Goal: Task Accomplishment & Management: Use online tool/utility

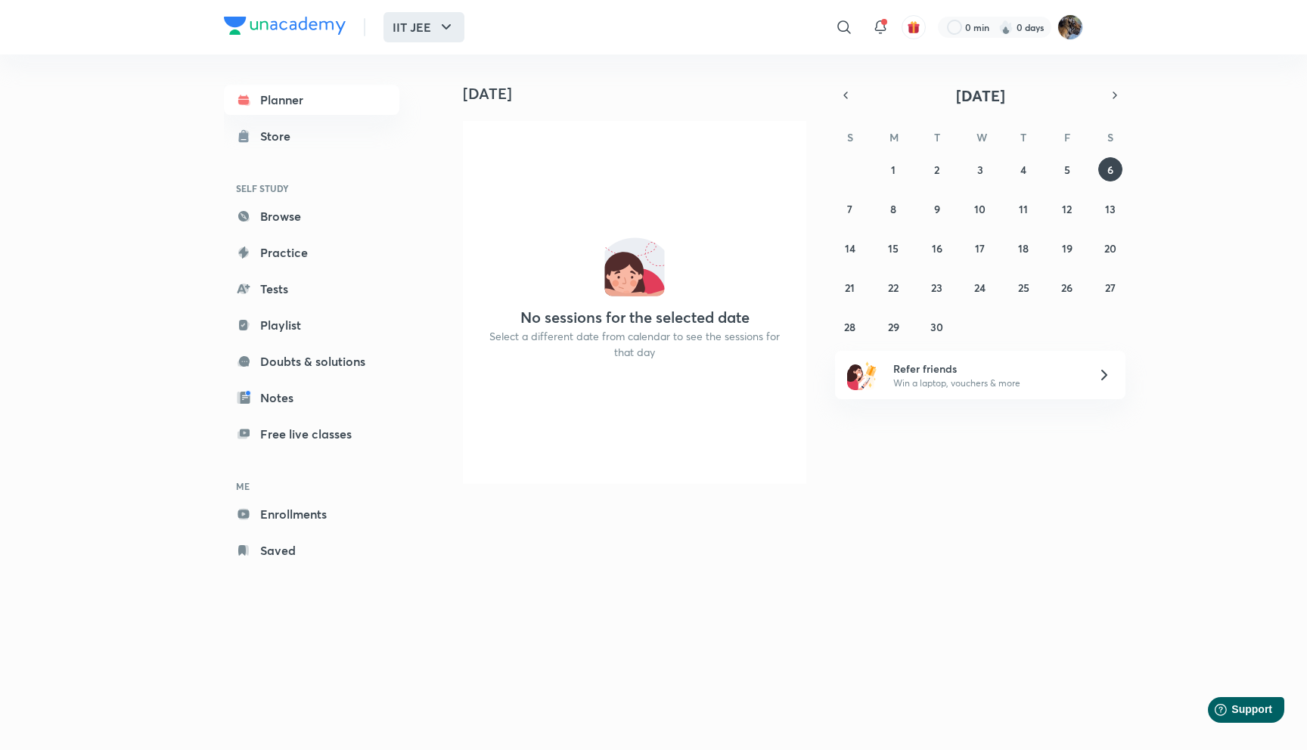
click at [404, 30] on button "IIT JEE" at bounding box center [423, 27] width 81 height 30
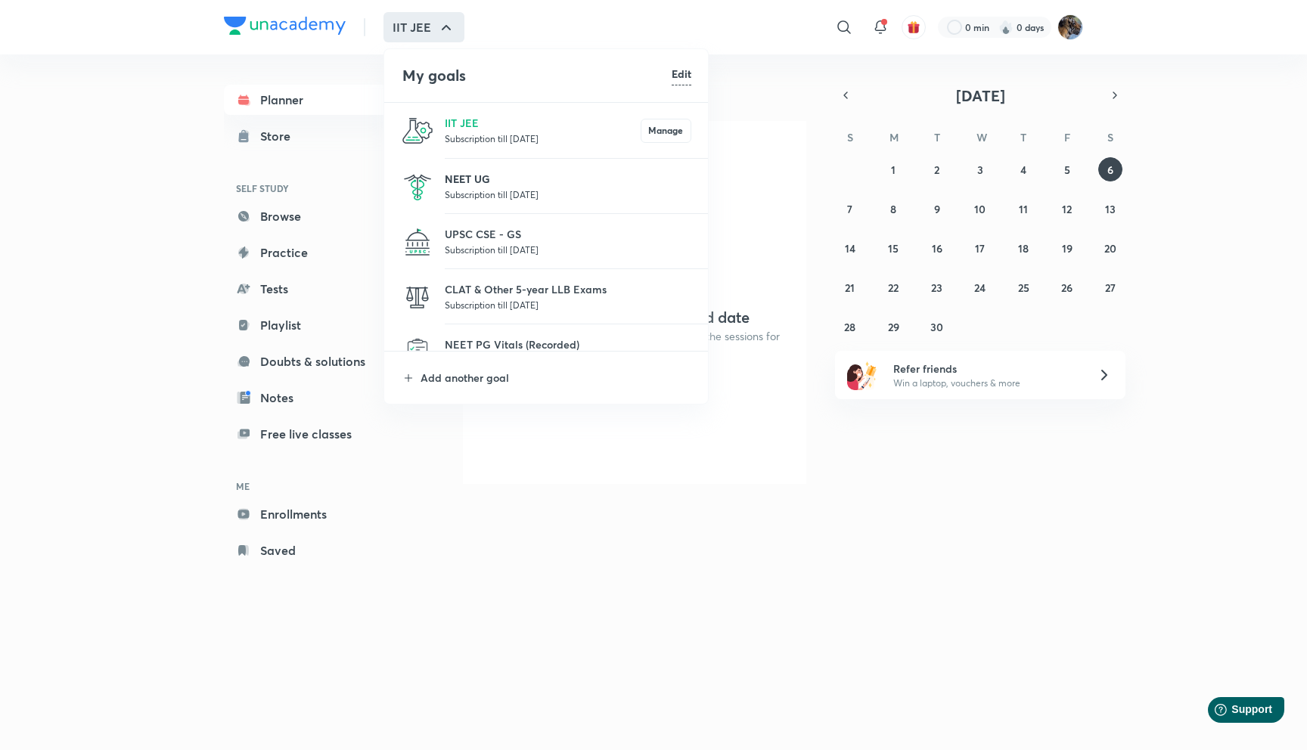
click at [461, 173] on p "NEET UG" at bounding box center [568, 179] width 247 height 16
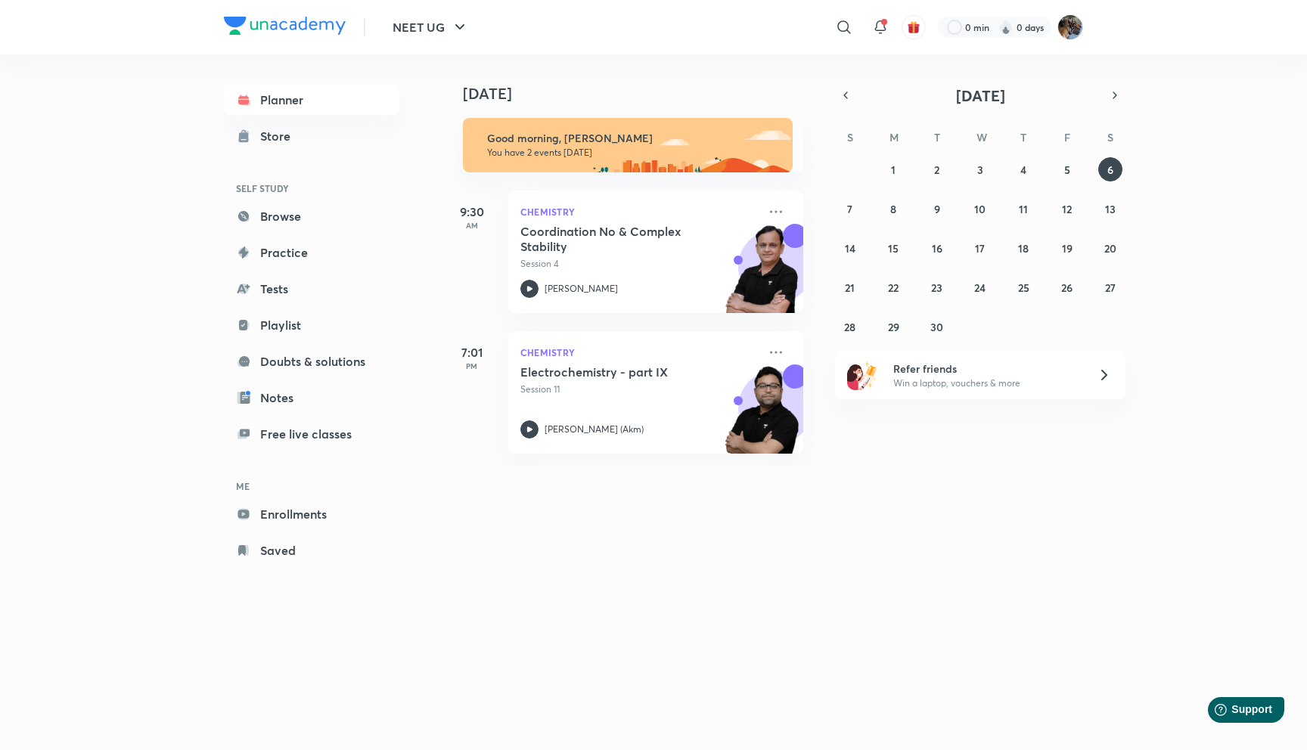
click at [433, 234] on div "Planner Store SELF STUDY Browse Practice Tests Playlist Doubts & solutions Note…" at bounding box center [653, 386] width 859 height 665
click at [586, 237] on h5 "Coordination No & Complex Stability" at bounding box center [614, 239] width 188 height 30
click at [67, 282] on div "NEET UG ​ 0 min 0 days Planner Store SELF STUDY Browse Practice Tests Playlist …" at bounding box center [653, 375] width 1307 height 750
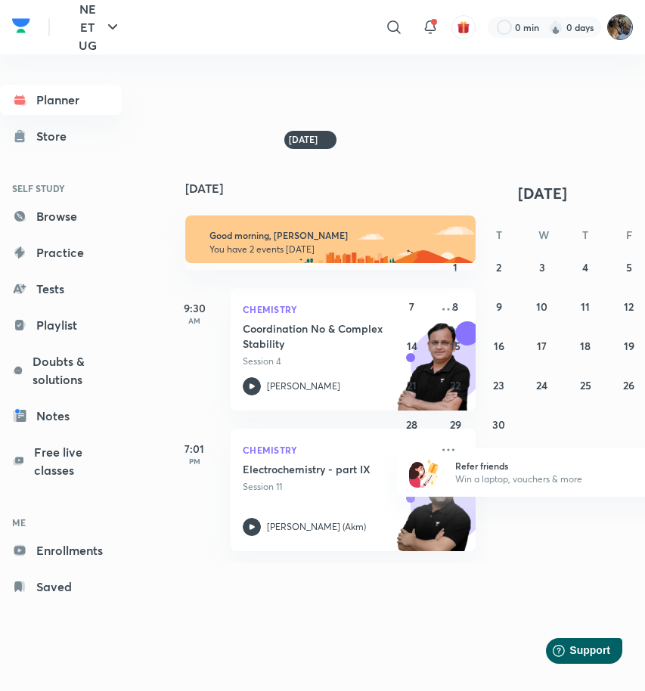
click at [620, 16] on img at bounding box center [620, 27] width 26 height 26
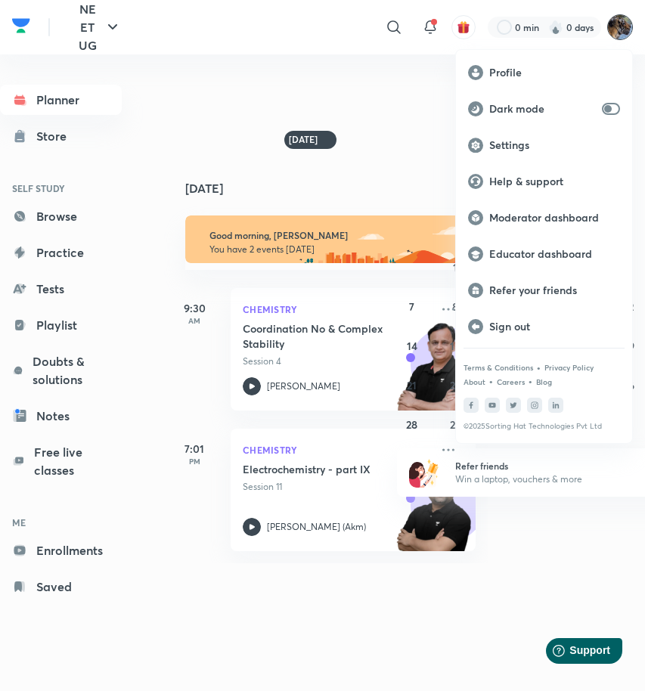
click at [391, 182] on div at bounding box center [322, 345] width 645 height 691
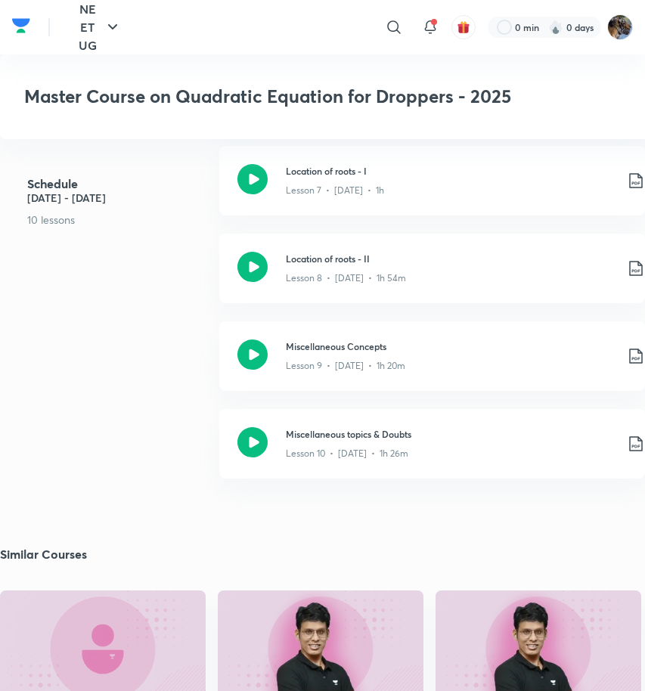
scroll to position [1707, 0]
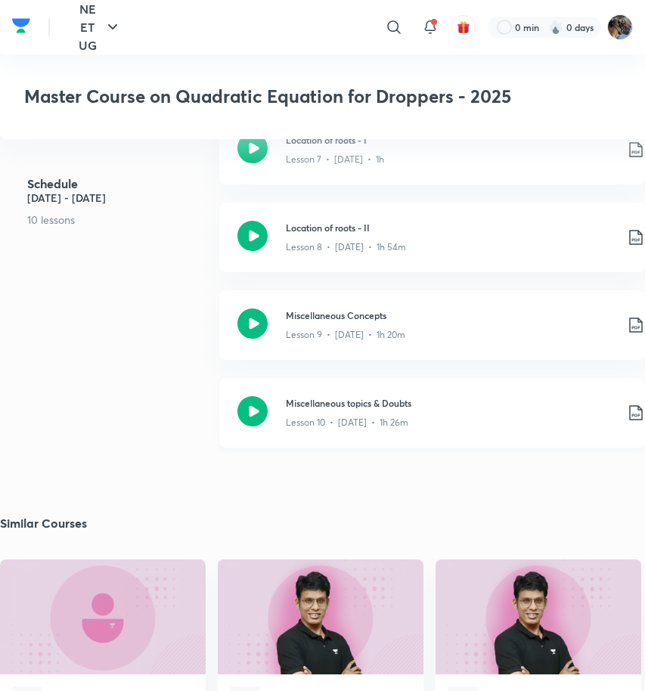
click at [346, 378] on div "Miscellaneous topics & Doubts Lesson 10 • May 10 • 1h 26m" at bounding box center [432, 413] width 426 height 70
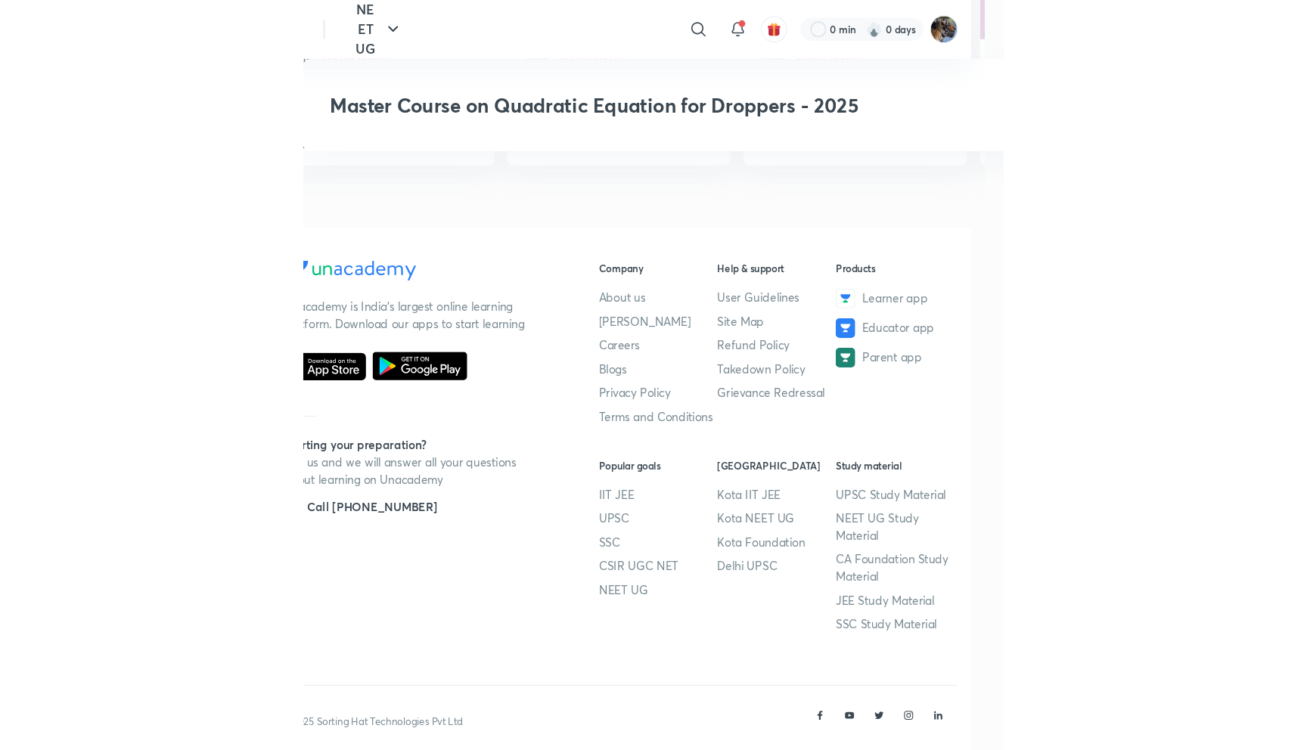
scroll to position [1802, 0]
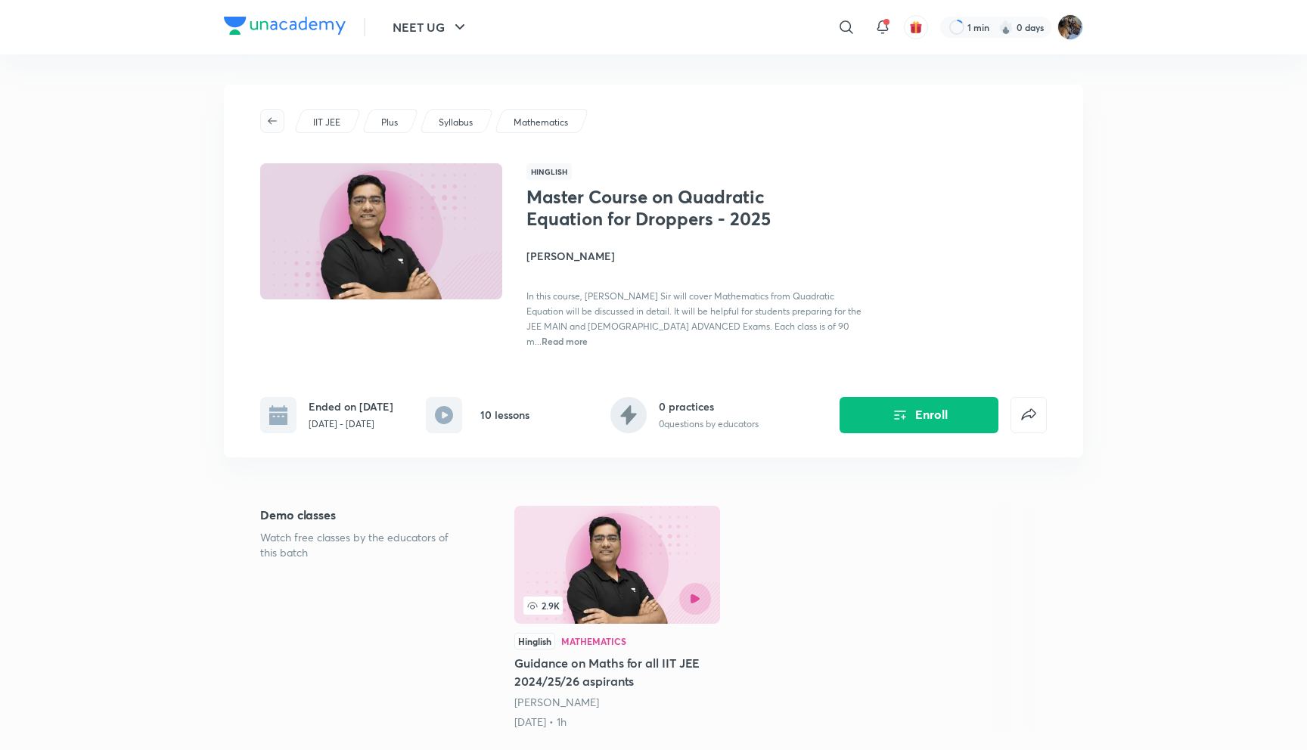
click at [276, 122] on icon "button" at bounding box center [272, 121] width 12 height 12
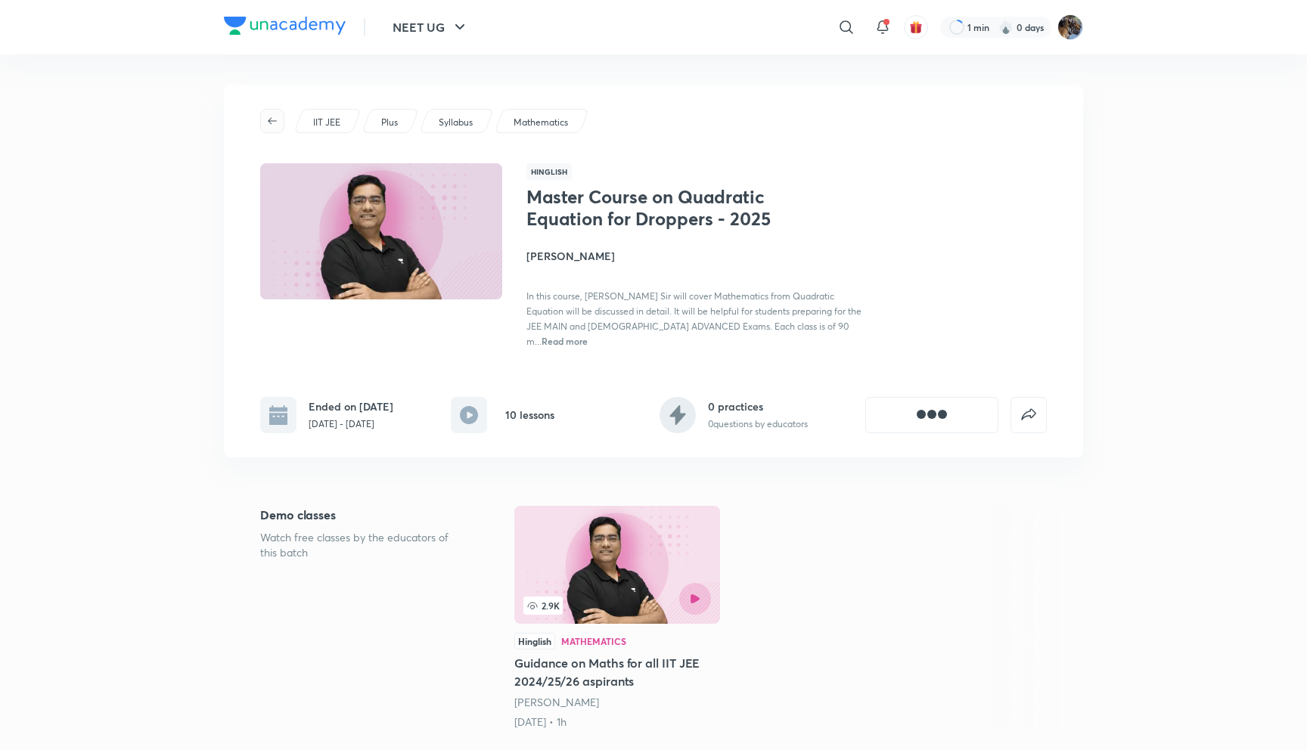
click at [276, 122] on icon "button" at bounding box center [272, 121] width 12 height 12
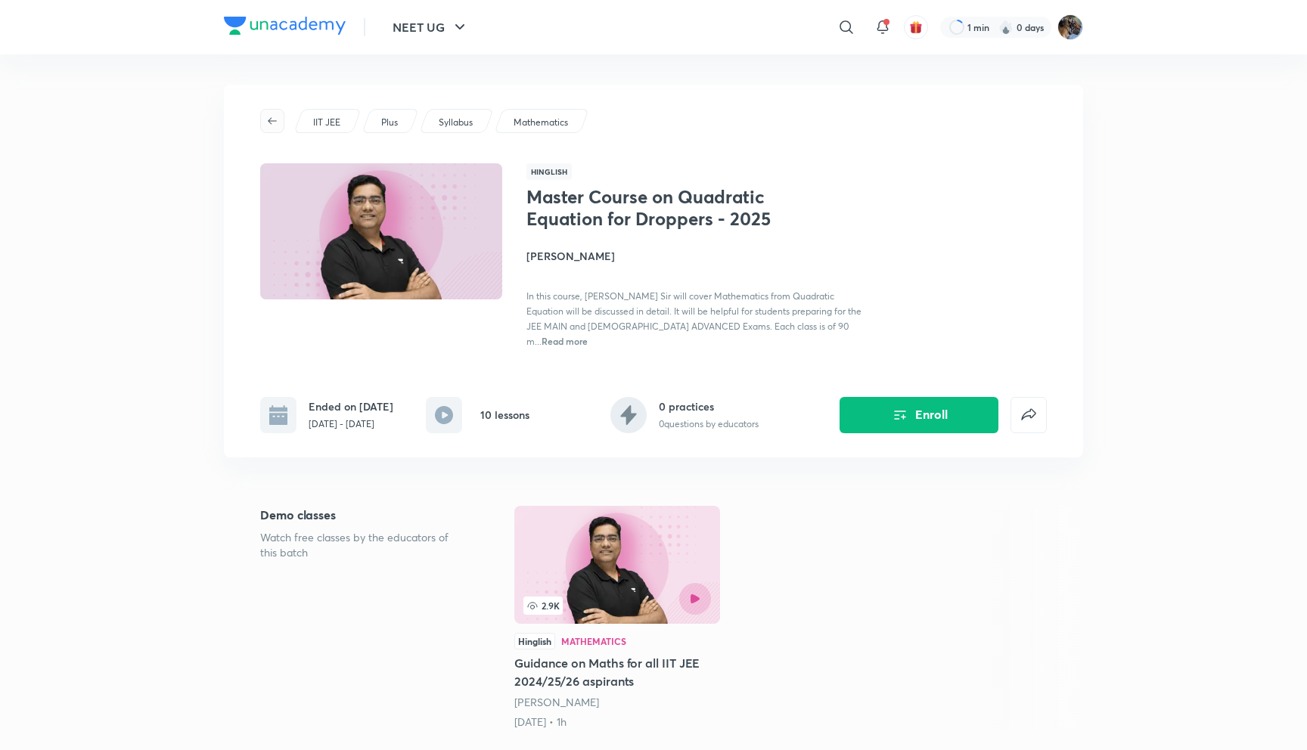
click at [269, 116] on icon "button" at bounding box center [272, 121] width 12 height 12
click at [402, 125] on div "Plus" at bounding box center [389, 121] width 57 height 24
click at [443, 126] on p "Syllabus" at bounding box center [456, 123] width 34 height 14
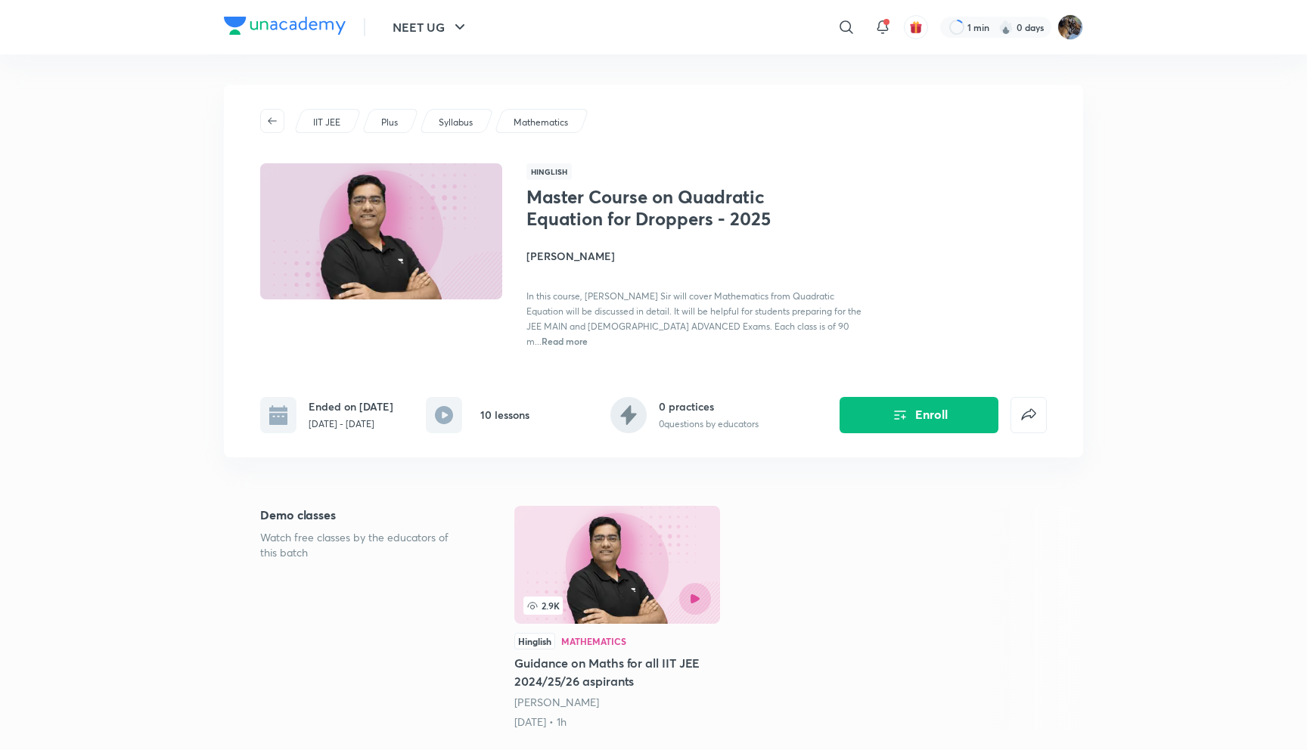
click at [525, 126] on p "Mathematics" at bounding box center [540, 123] width 54 height 14
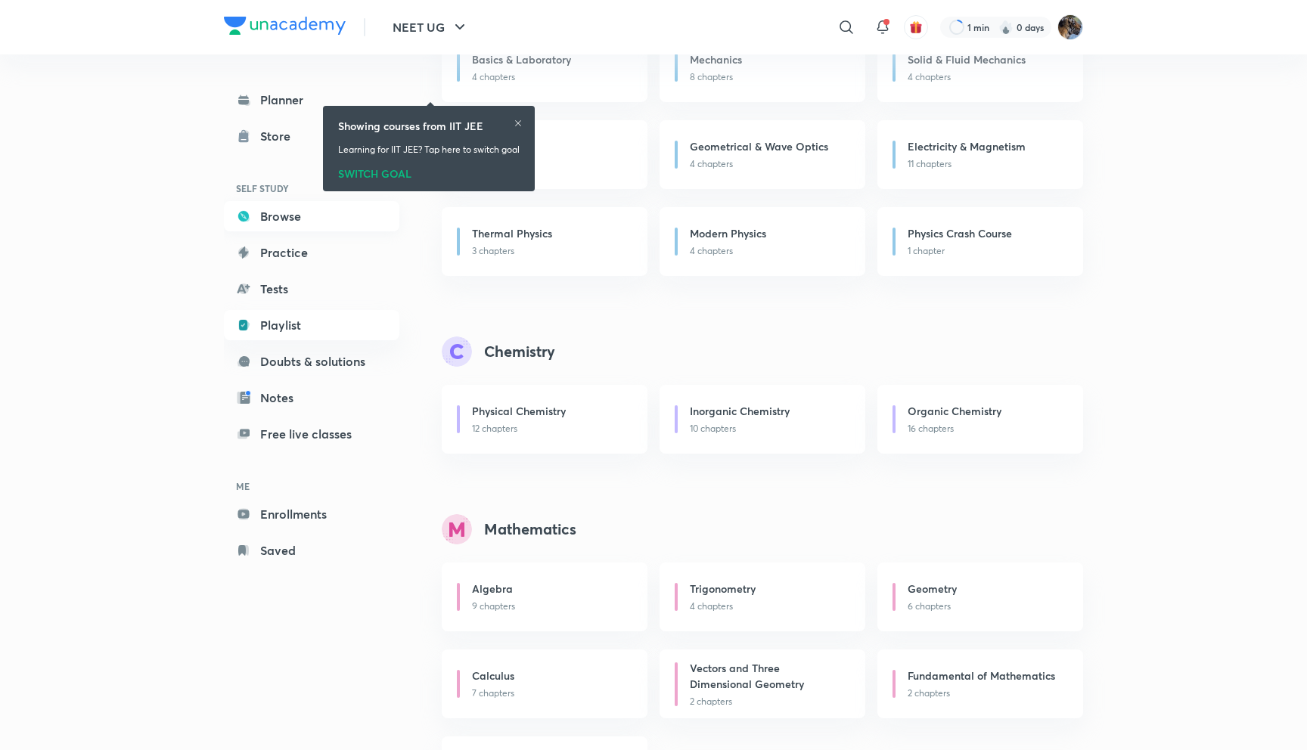
scroll to position [346, 0]
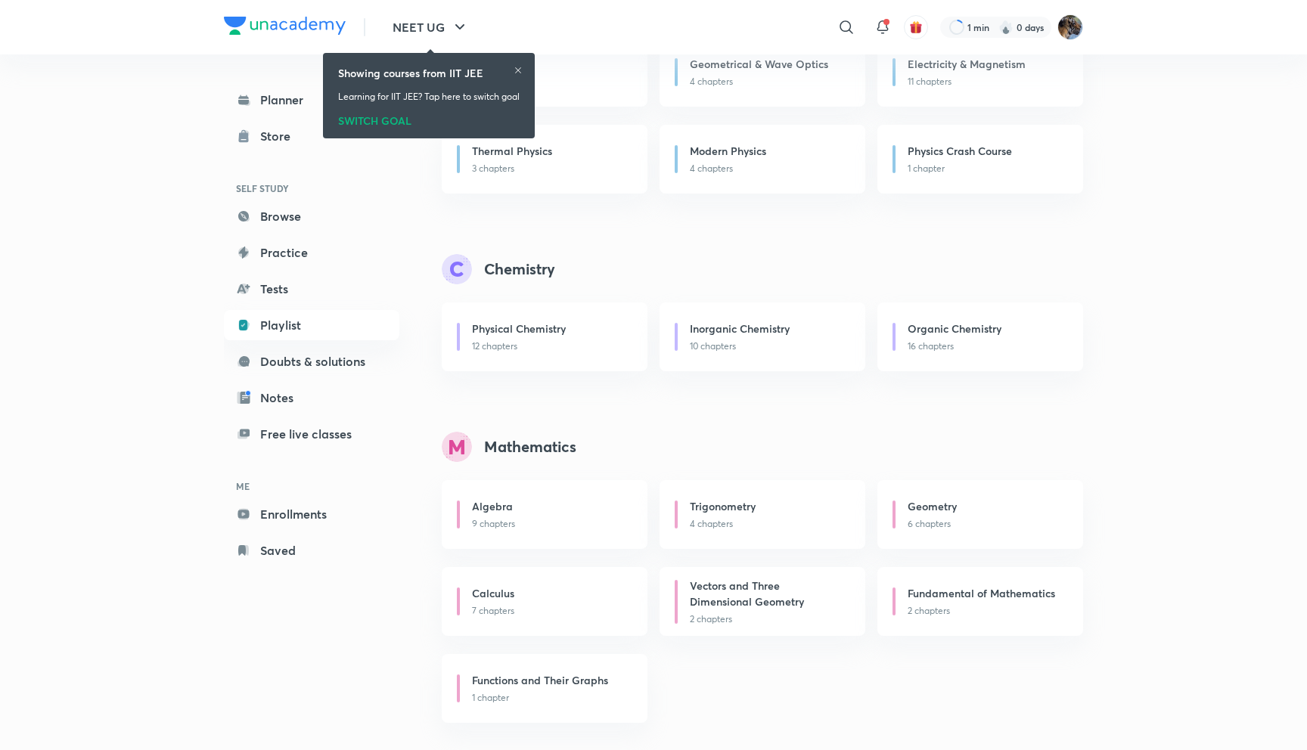
click at [273, 25] on img at bounding box center [285, 26] width 122 height 18
click at [236, 10] on div "NEET UG ​ 1 min 0 days" at bounding box center [653, 27] width 859 height 54
click at [523, 68] on icon at bounding box center [517, 70] width 9 height 9
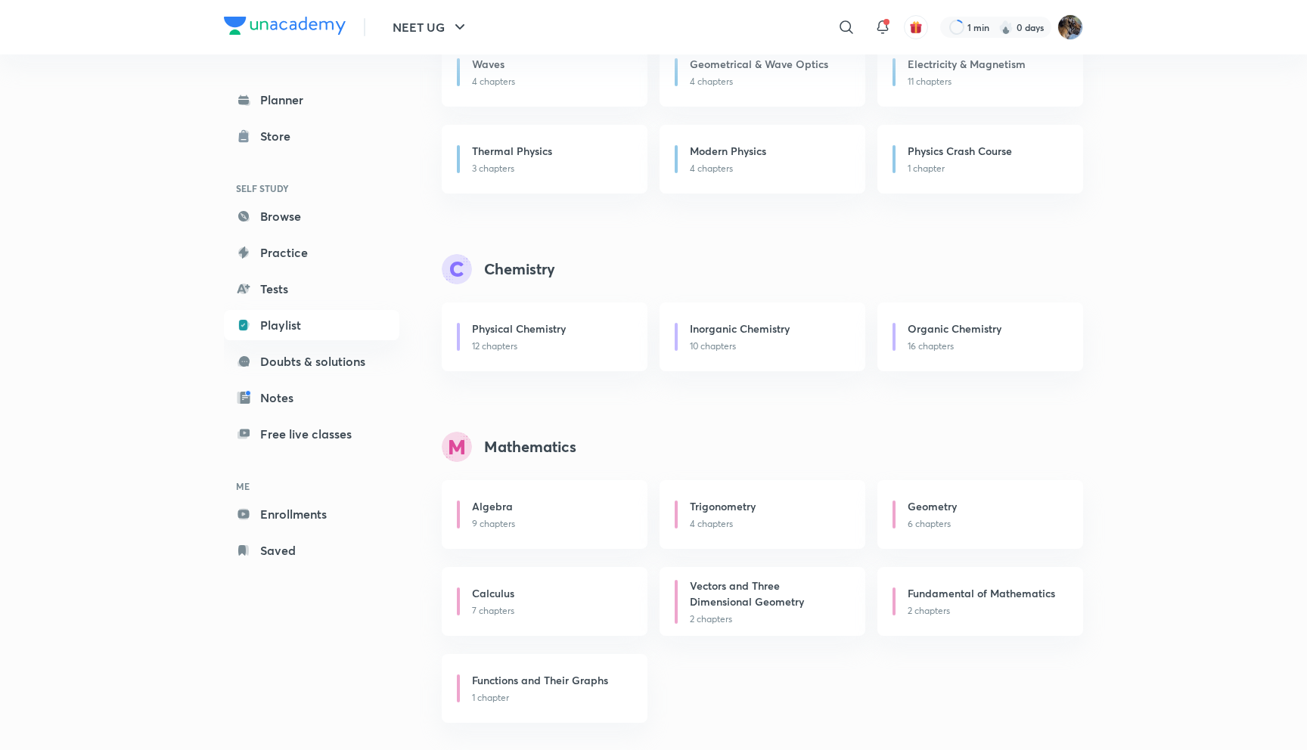
click at [216, 22] on header "NEET UG ​ 1 min 0 days" at bounding box center [653, 27] width 1307 height 54
click at [225, 23] on img at bounding box center [285, 26] width 122 height 18
click at [238, 26] on img at bounding box center [285, 26] width 122 height 18
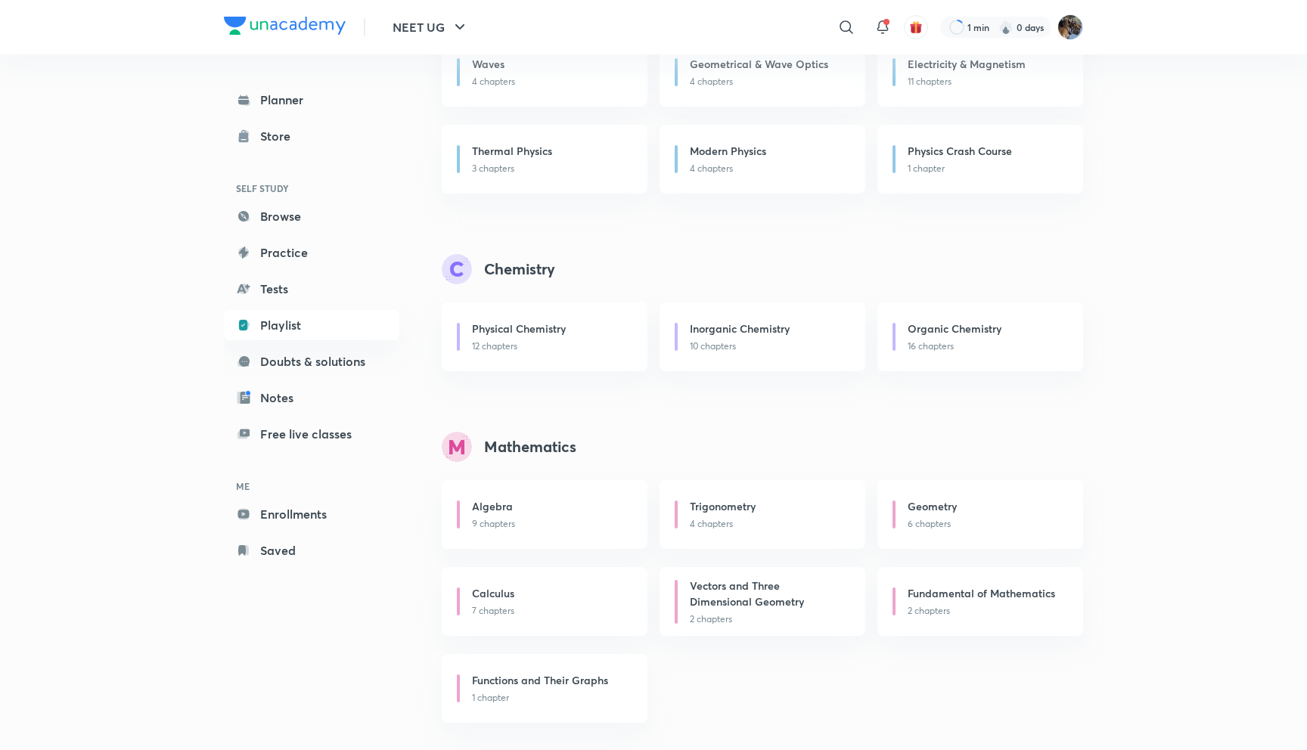
click at [318, 20] on img at bounding box center [285, 26] width 122 height 18
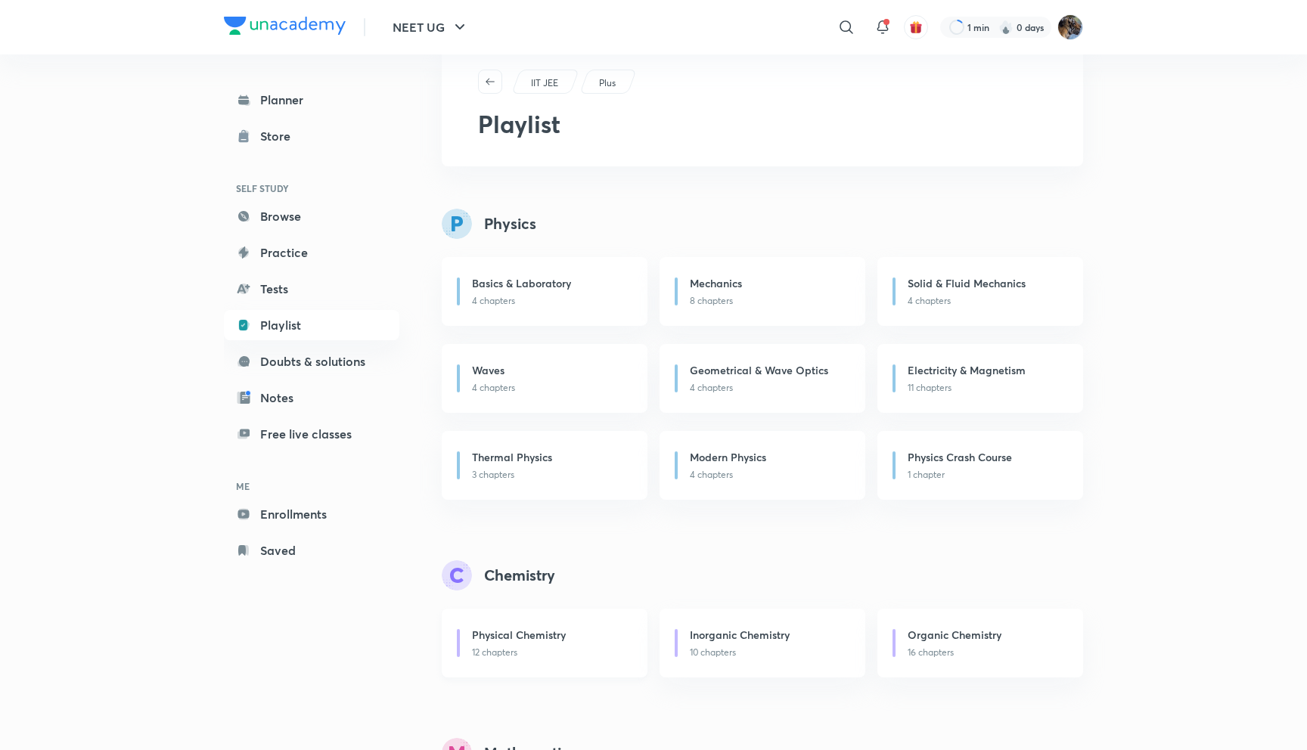
scroll to position [46, 0]
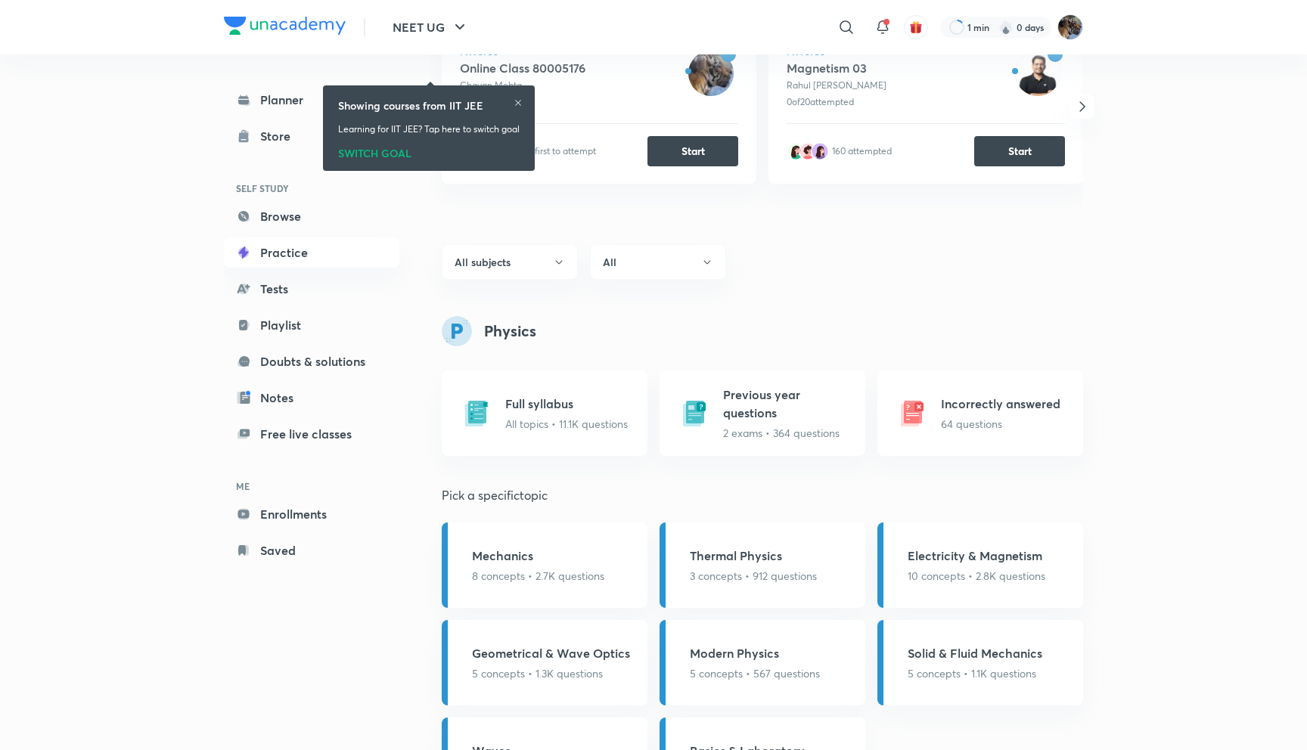
scroll to position [407, 0]
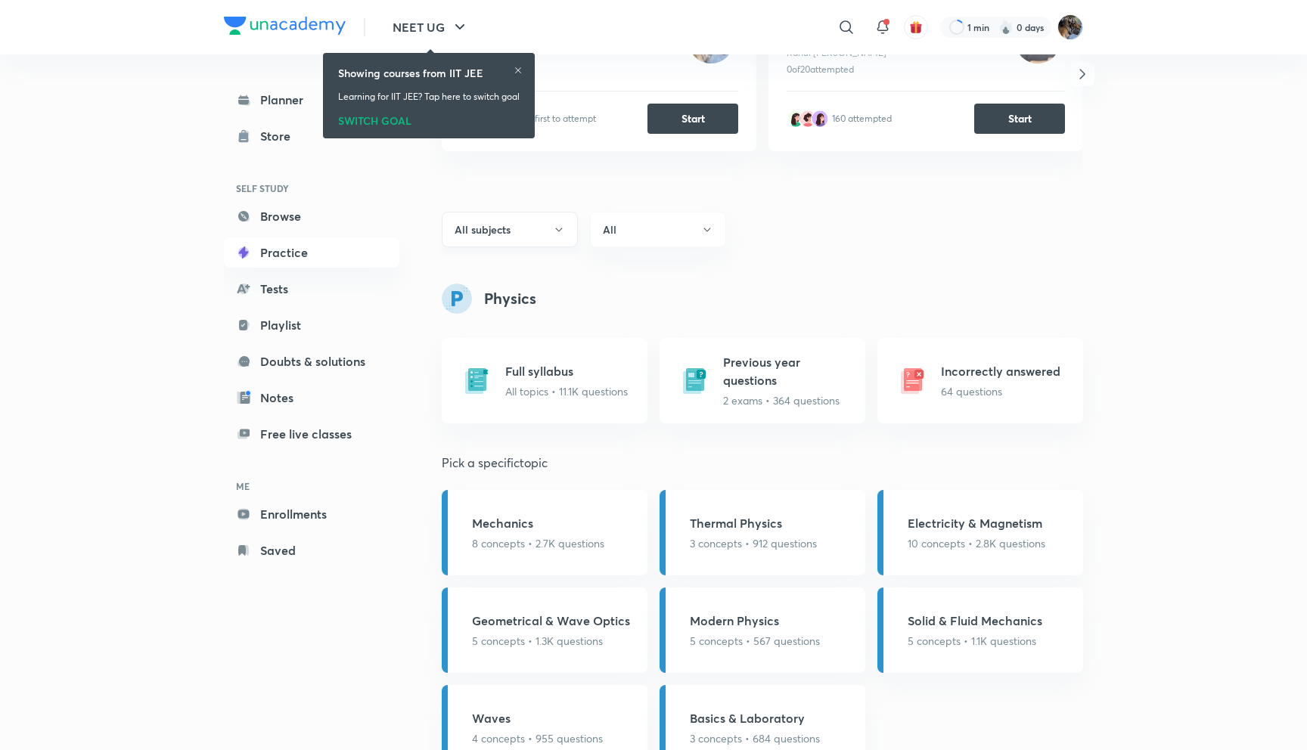
click at [539, 235] on button "All subjects" at bounding box center [510, 230] width 136 height 36
click at [644, 212] on div at bounding box center [653, 375] width 1307 height 750
click at [644, 225] on button "All" at bounding box center [658, 230] width 136 height 36
click at [626, 305] on span "English" at bounding box center [675, 304] width 150 height 16
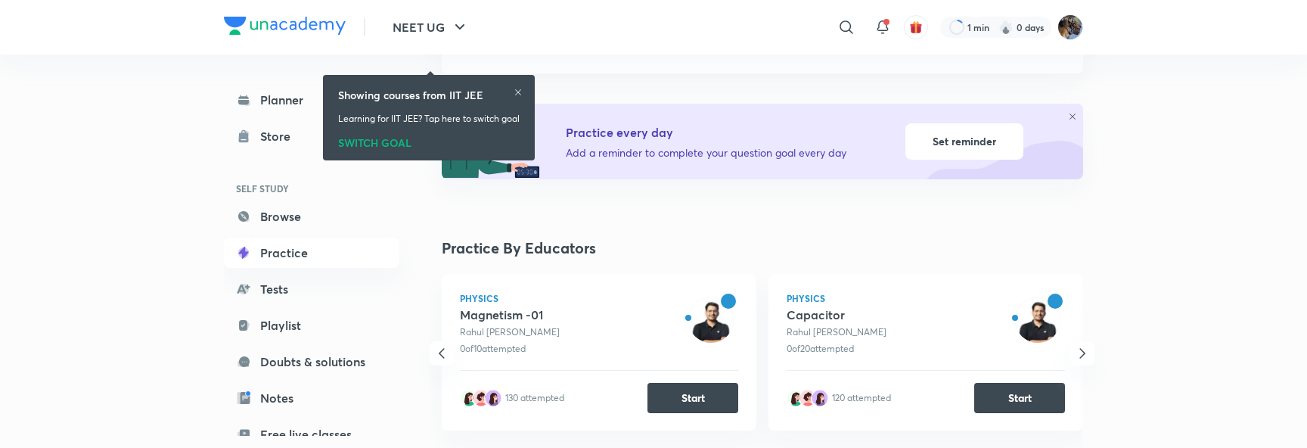
scroll to position [154, 0]
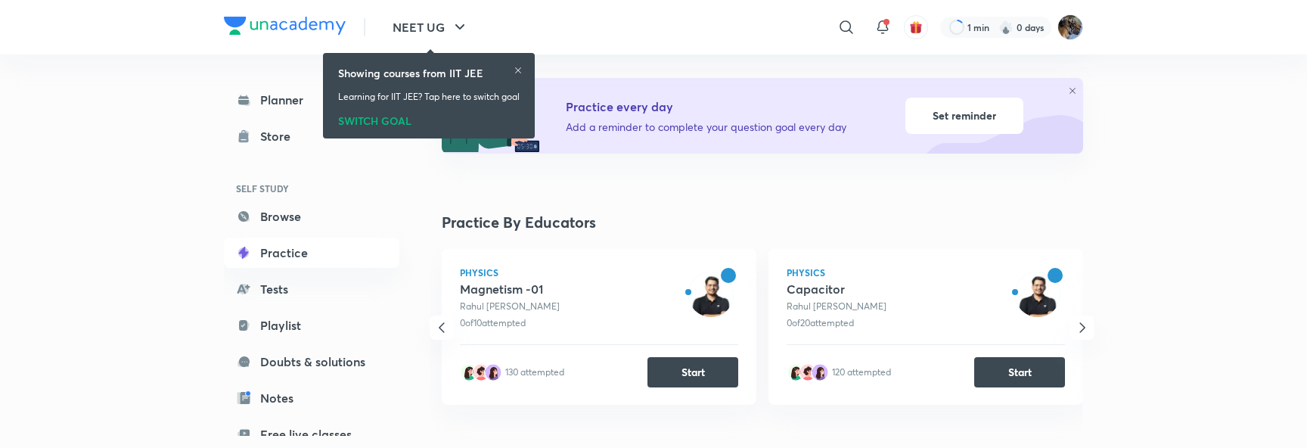
click at [517, 66] on icon at bounding box center [517, 70] width 9 height 9
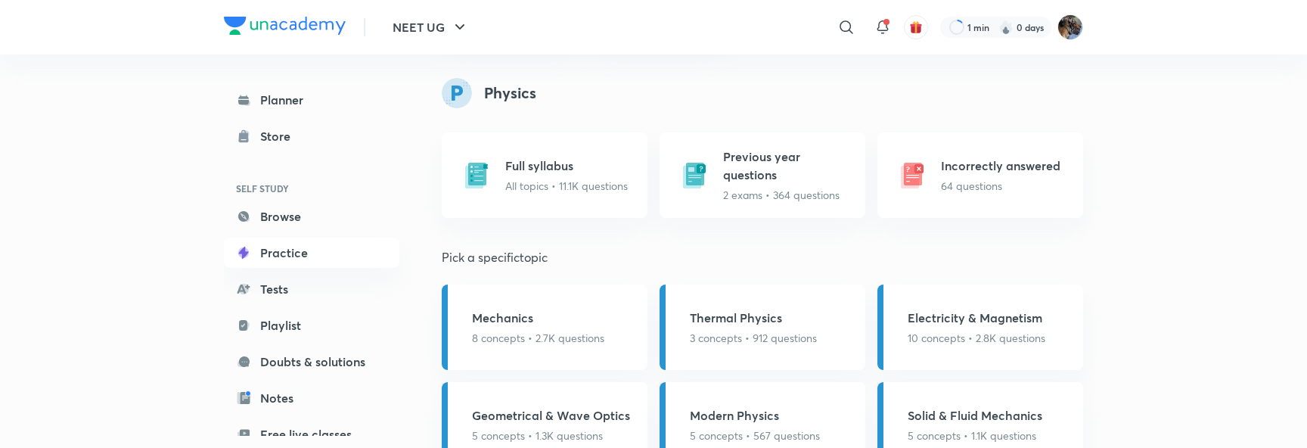
scroll to position [728, 0]
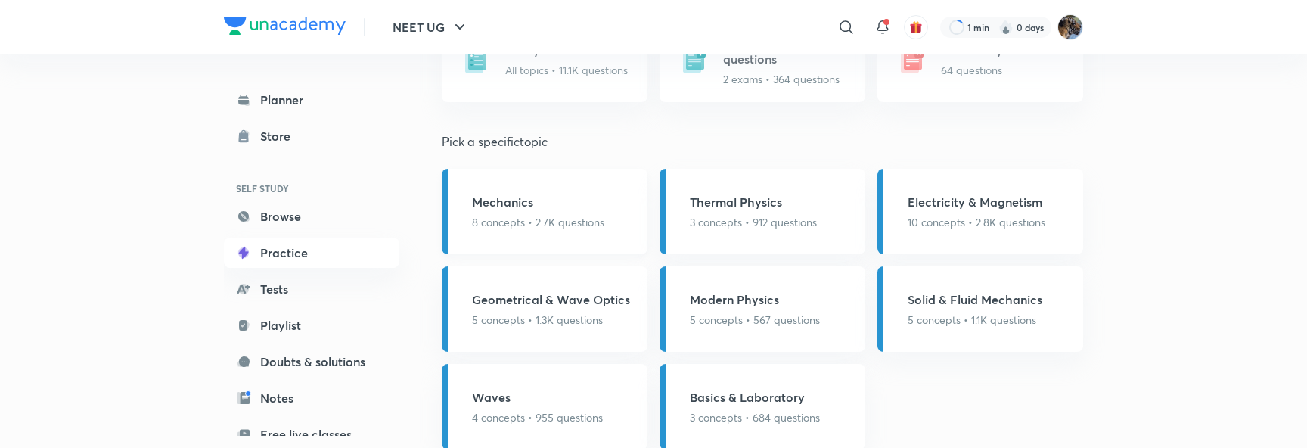
click at [487, 211] on h5 "Mechanics" at bounding box center [538, 202] width 132 height 18
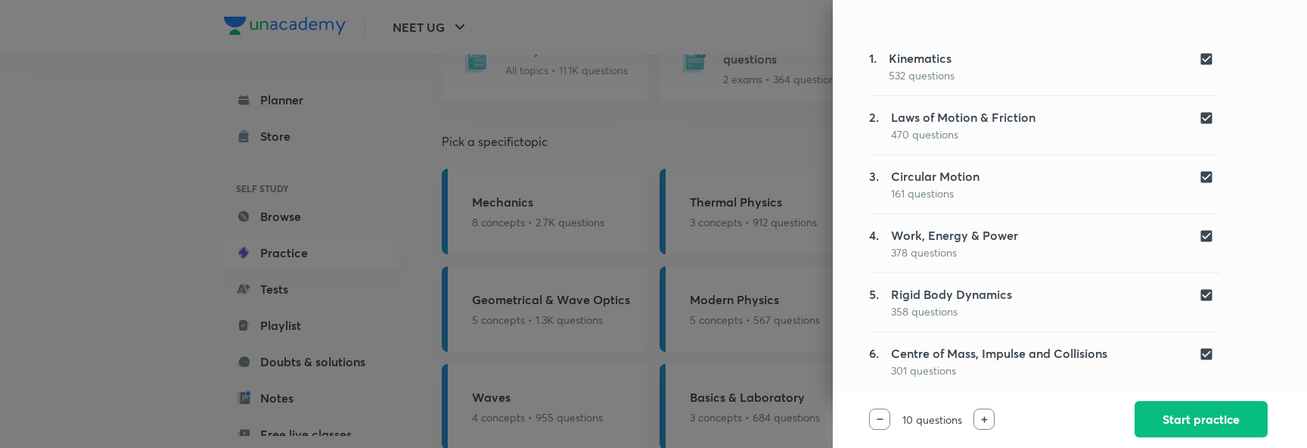
scroll to position [284, 0]
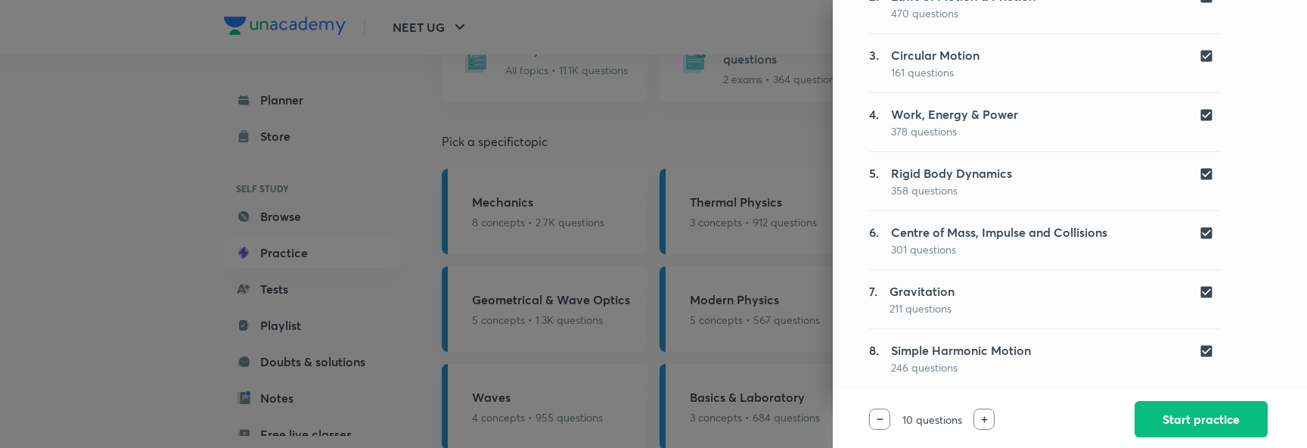
click at [633, 108] on div at bounding box center [653, 224] width 1307 height 448
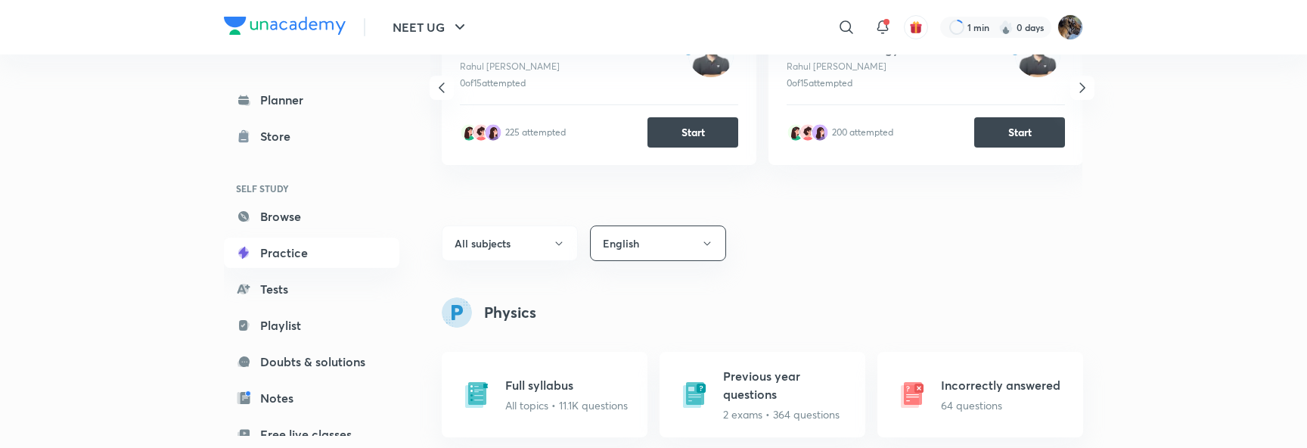
scroll to position [333, 0]
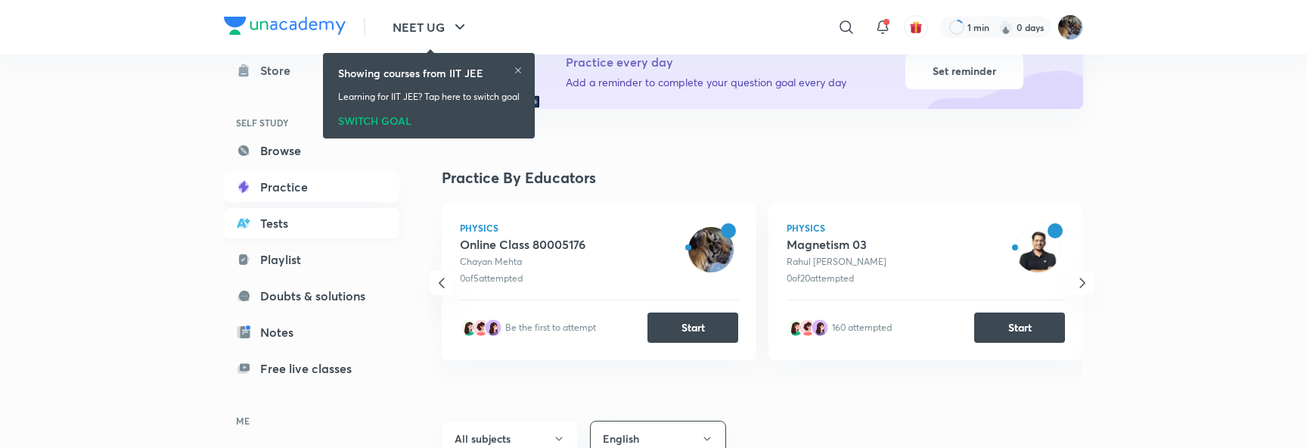
scroll to position [88, 0]
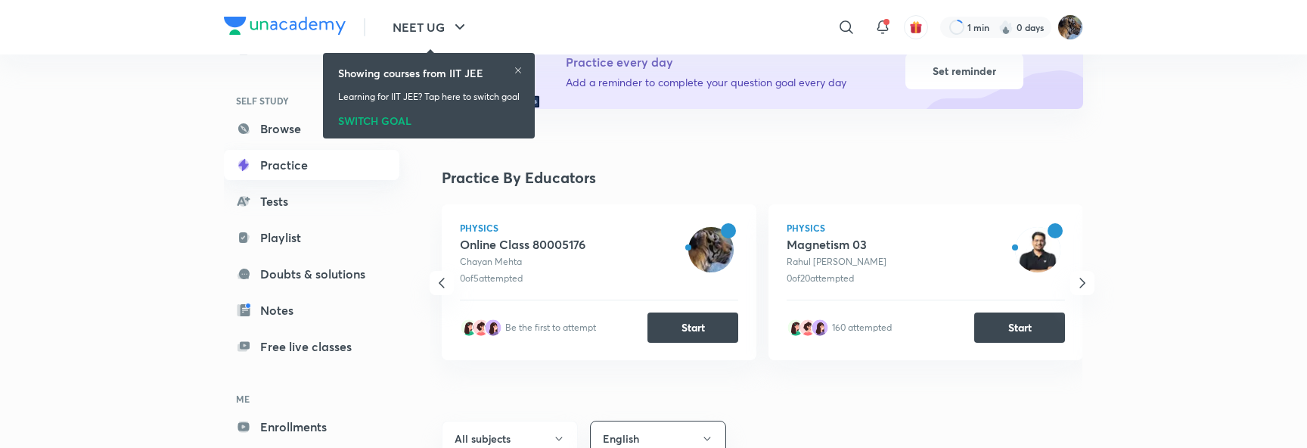
click at [278, 169] on link "Practice" at bounding box center [311, 165] width 175 height 30
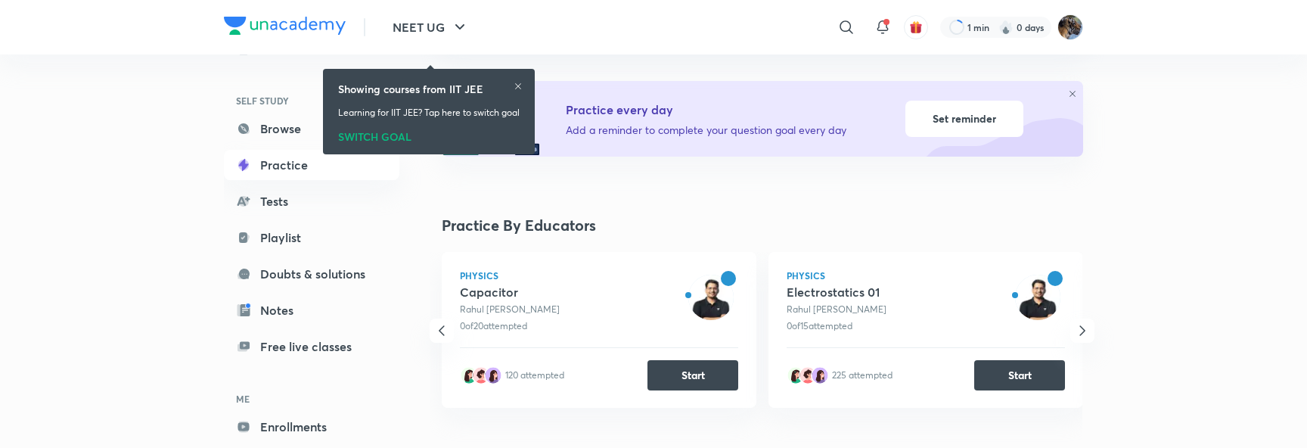
scroll to position [166, 0]
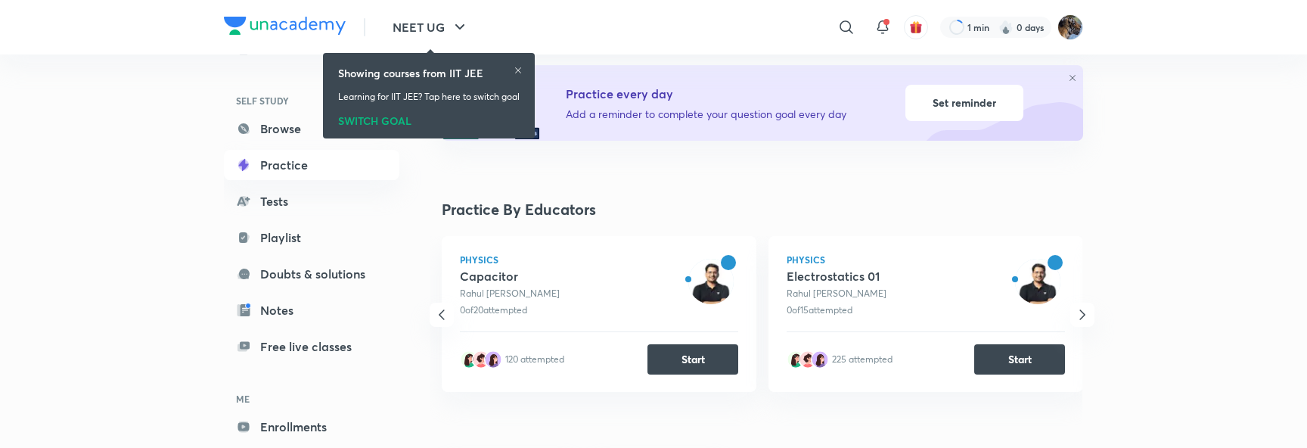
click at [644, 321] on icon "button" at bounding box center [1082, 314] width 18 height 18
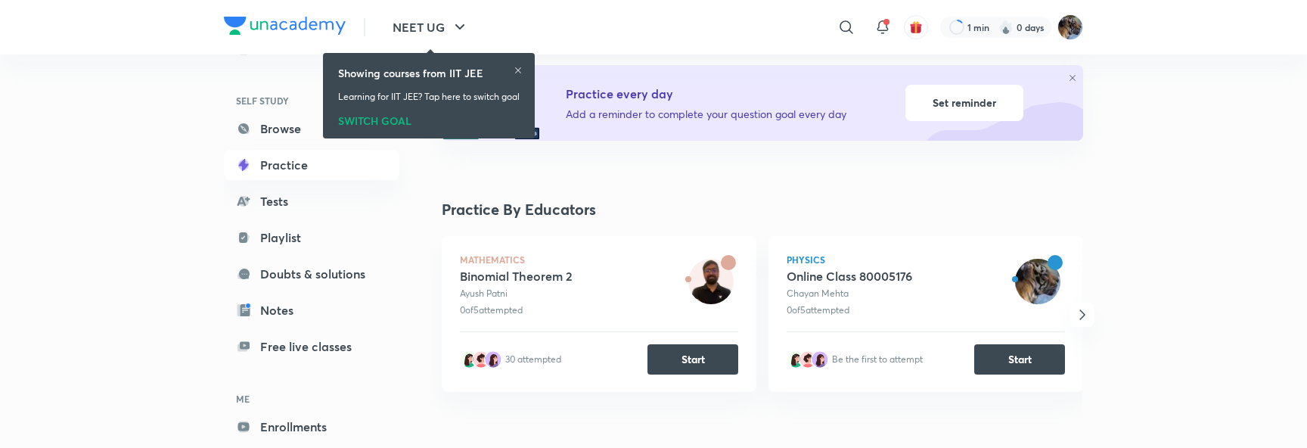
click at [644, 317] on icon "button" at bounding box center [1082, 314] width 18 height 18
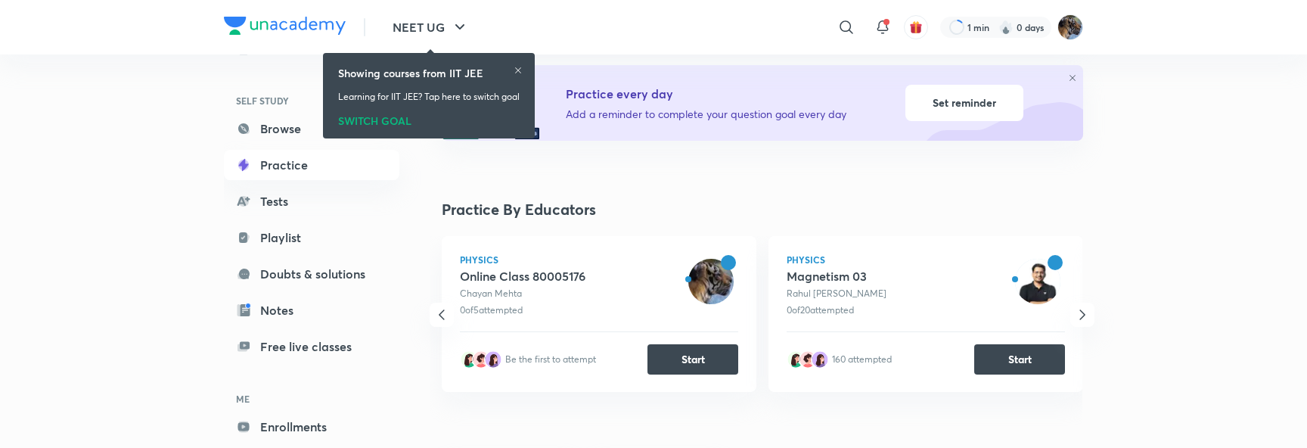
click at [644, 317] on icon "button" at bounding box center [1082, 314] width 18 height 18
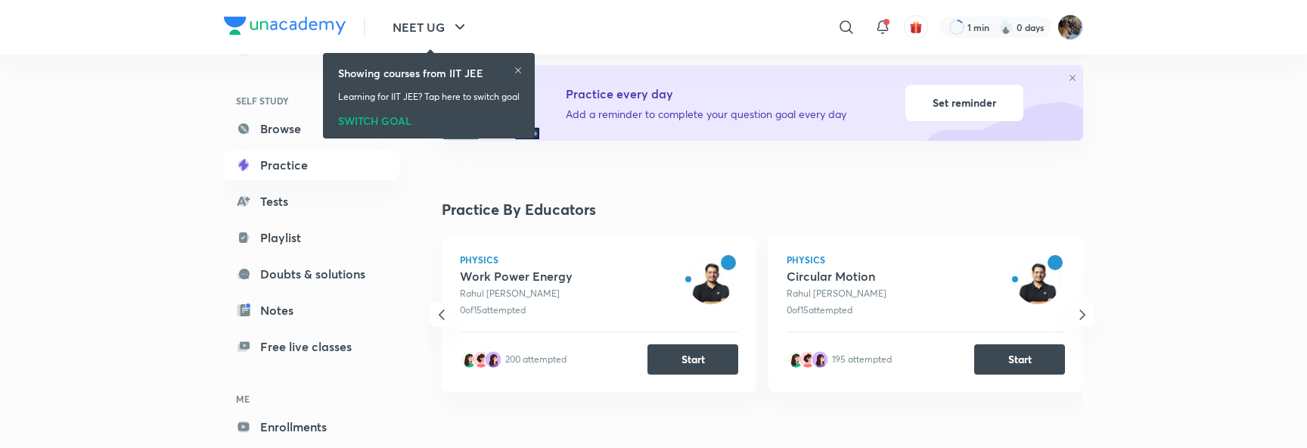
click at [644, 317] on icon "button" at bounding box center [1082, 314] width 18 height 18
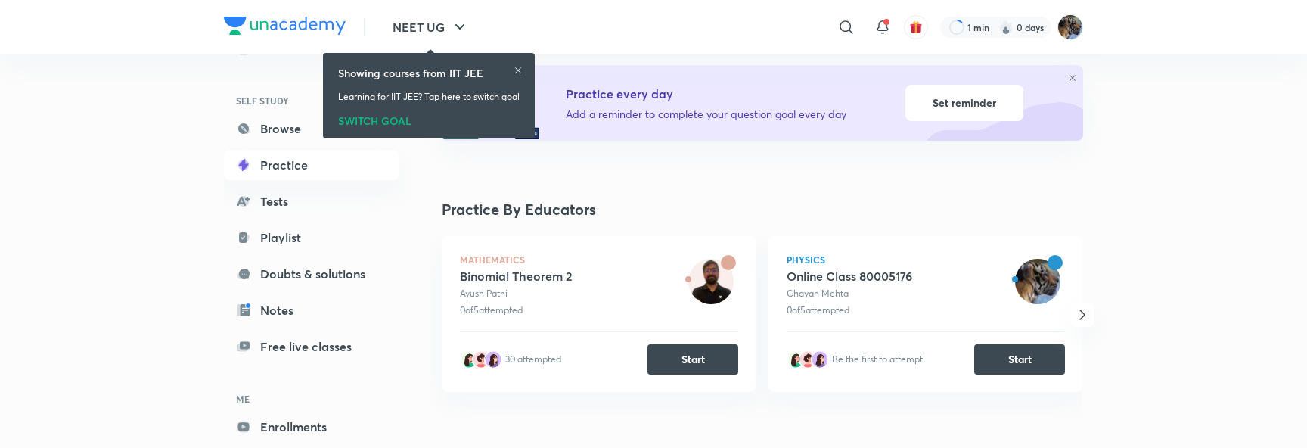
click at [644, 309] on icon "button" at bounding box center [1081, 314] width 5 height 10
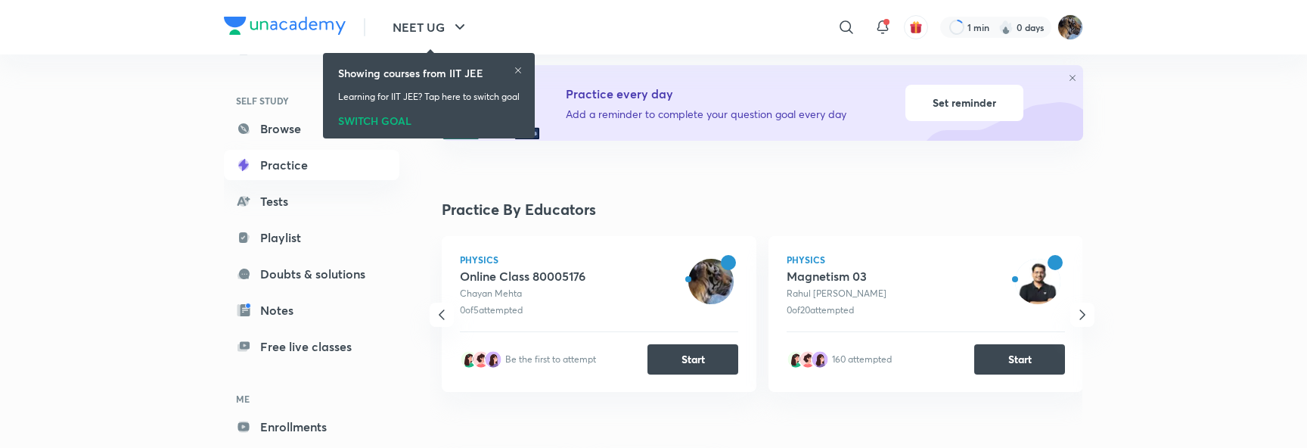
click at [644, 309] on icon "button" at bounding box center [1081, 314] width 5 height 10
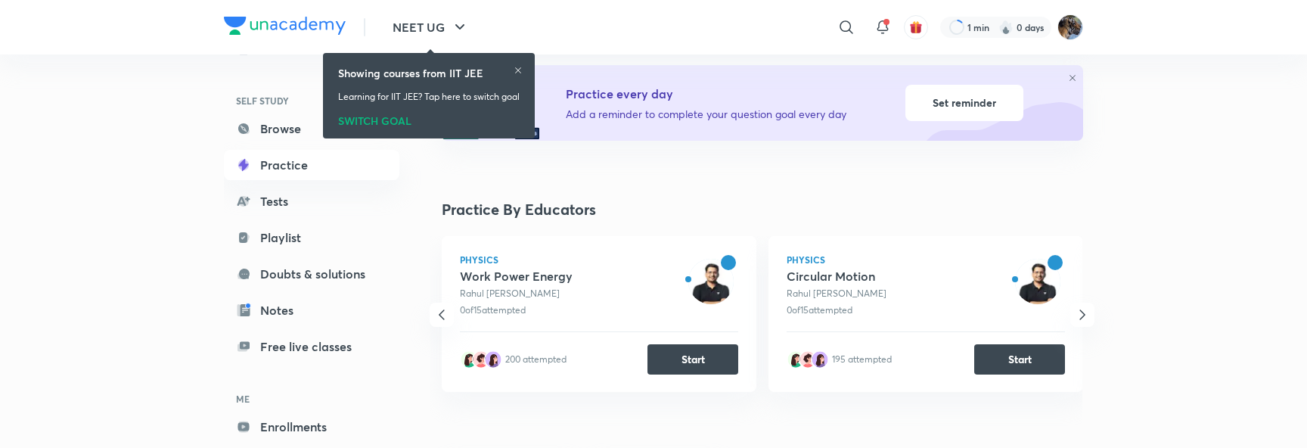
click at [644, 309] on icon "button" at bounding box center [1081, 314] width 5 height 10
click at [644, 351] on button "Start" at bounding box center [1019, 358] width 91 height 30
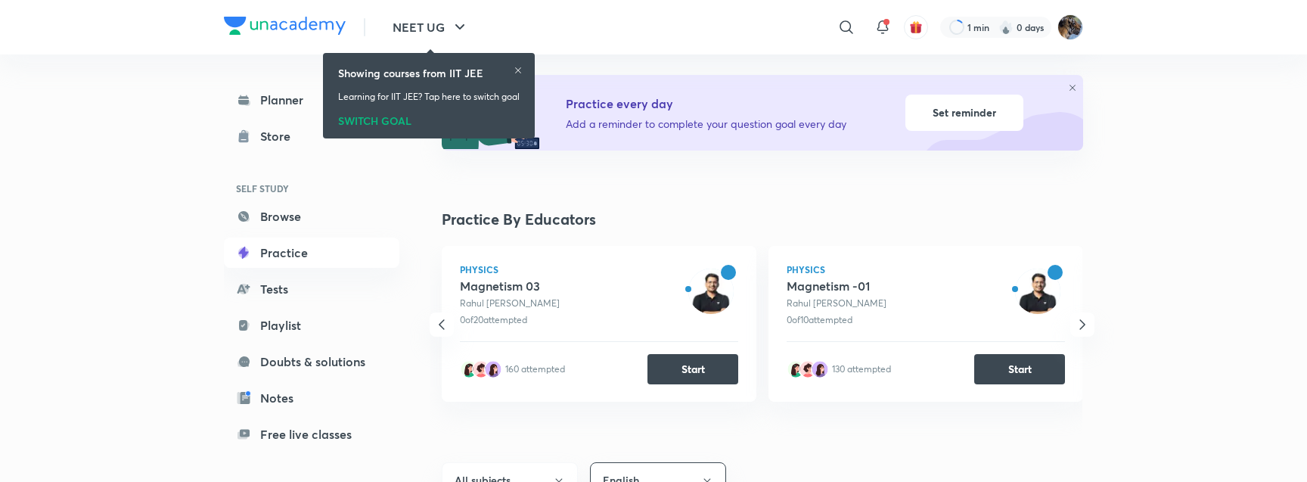
click at [521, 71] on icon at bounding box center [517, 70] width 9 height 9
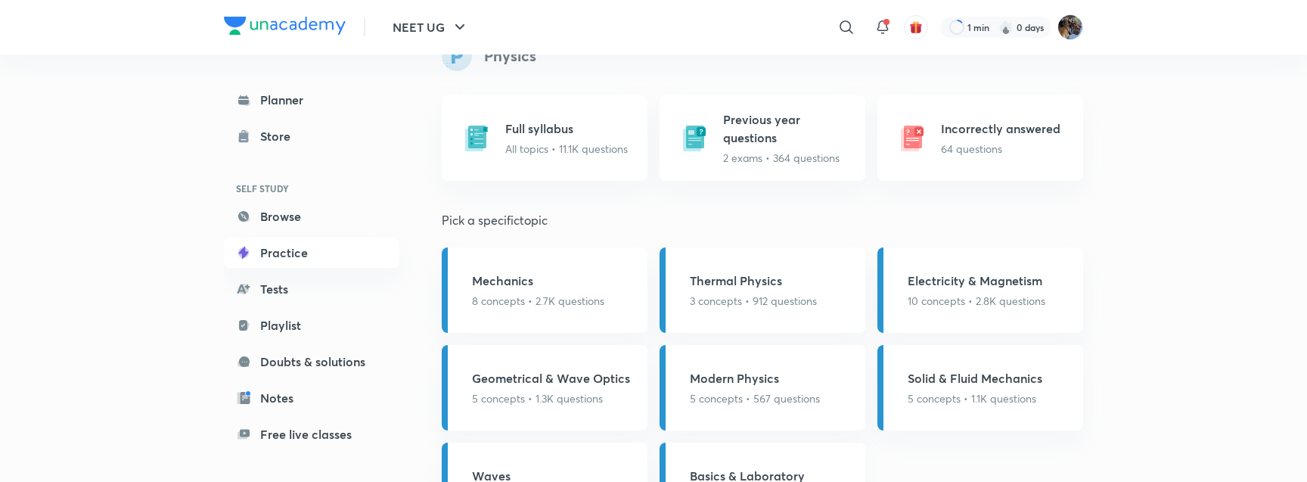
scroll to position [659, 0]
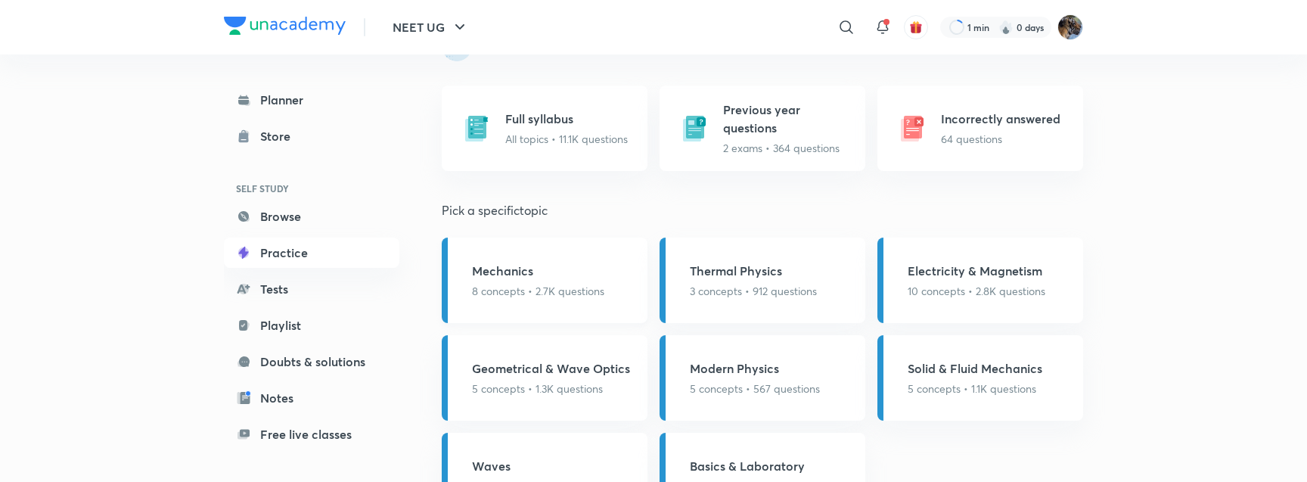
click at [504, 261] on div "Mechanics 8 concepts • 2.7K questions" at bounding box center [545, 279] width 206 height 85
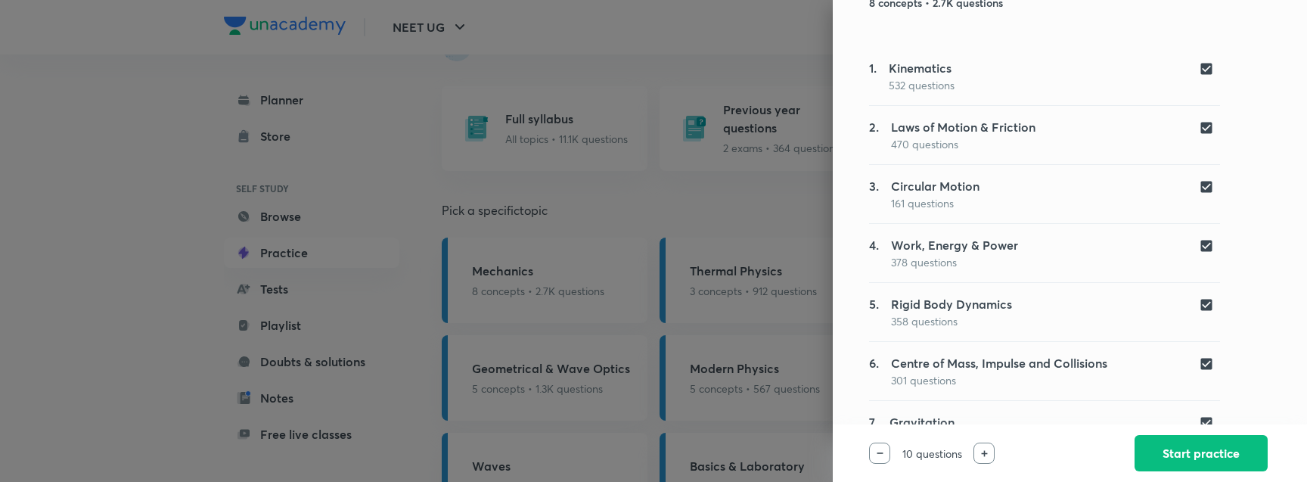
scroll to position [250, 0]
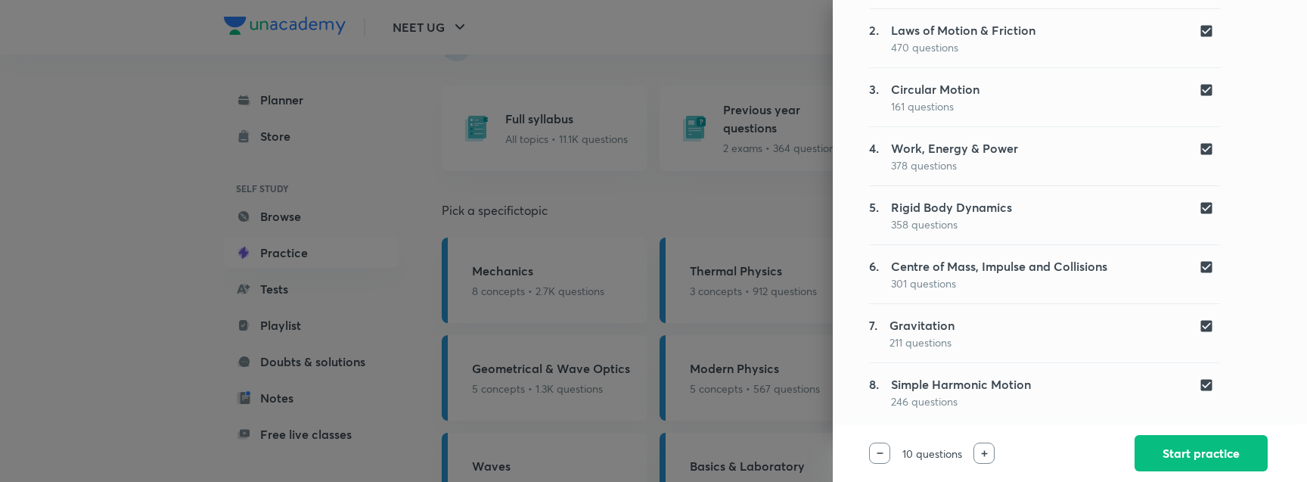
click at [644, 197] on div at bounding box center [653, 241] width 1307 height 482
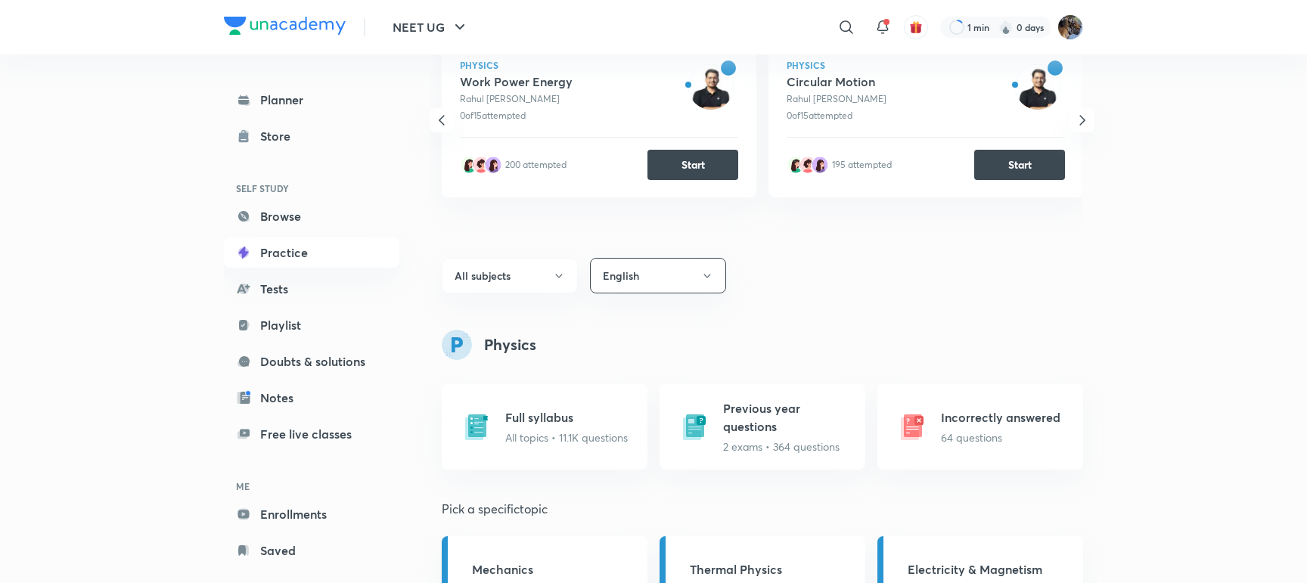
scroll to position [0, 0]
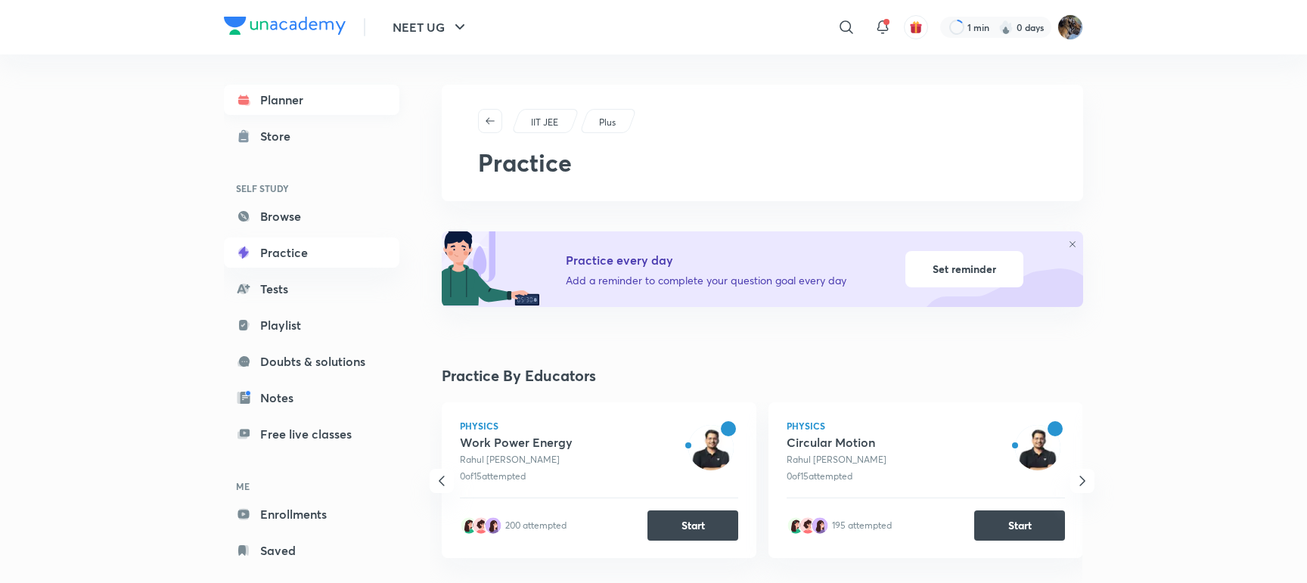
click at [305, 104] on link "Planner" at bounding box center [311, 100] width 175 height 30
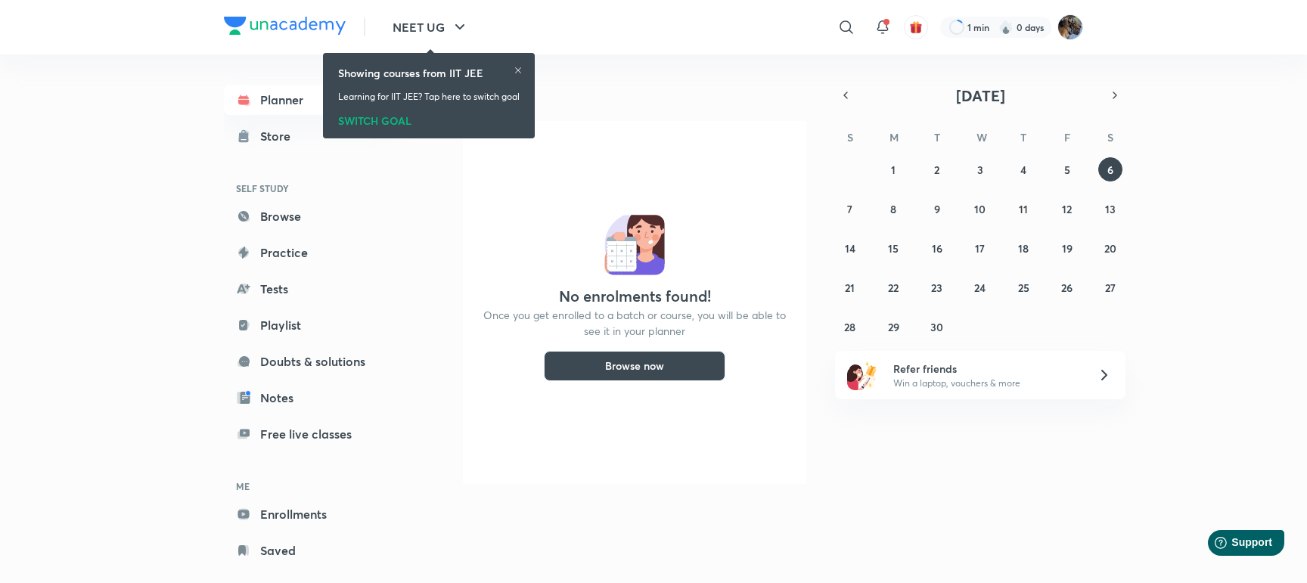
click at [517, 69] on icon at bounding box center [517, 70] width 9 height 9
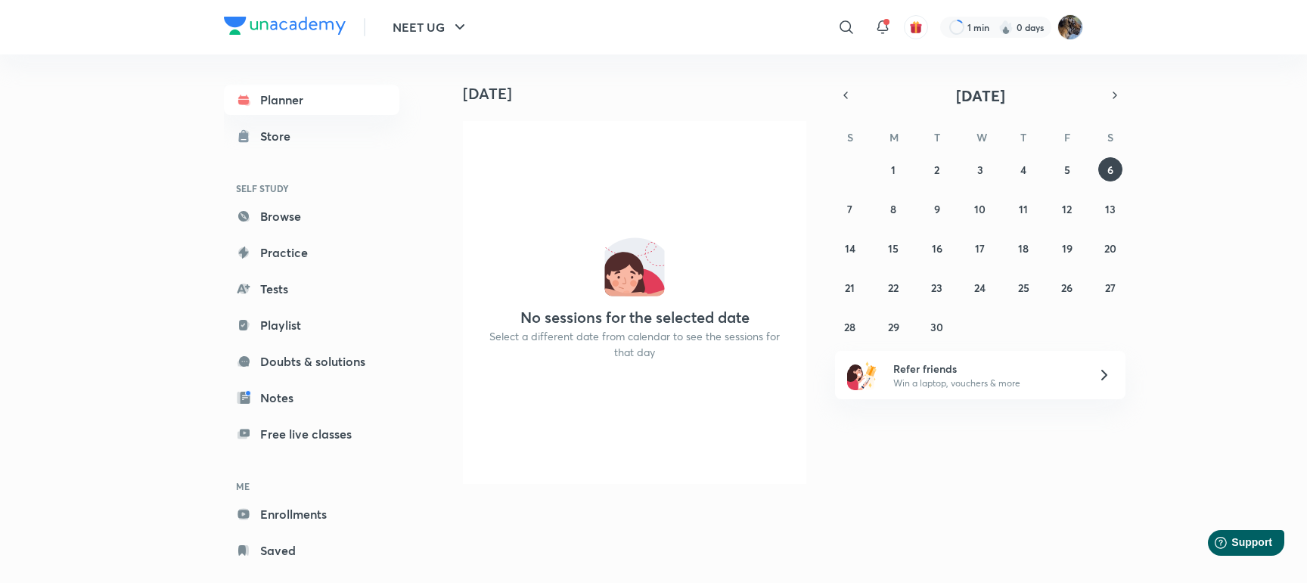
click at [188, 13] on header "NEET UG ​ 1 min 0 days" at bounding box center [653, 27] width 1307 height 54
click at [490, 145] on div "No sessions for the selected date Select a different date from calendar to see …" at bounding box center [634, 302] width 343 height 363
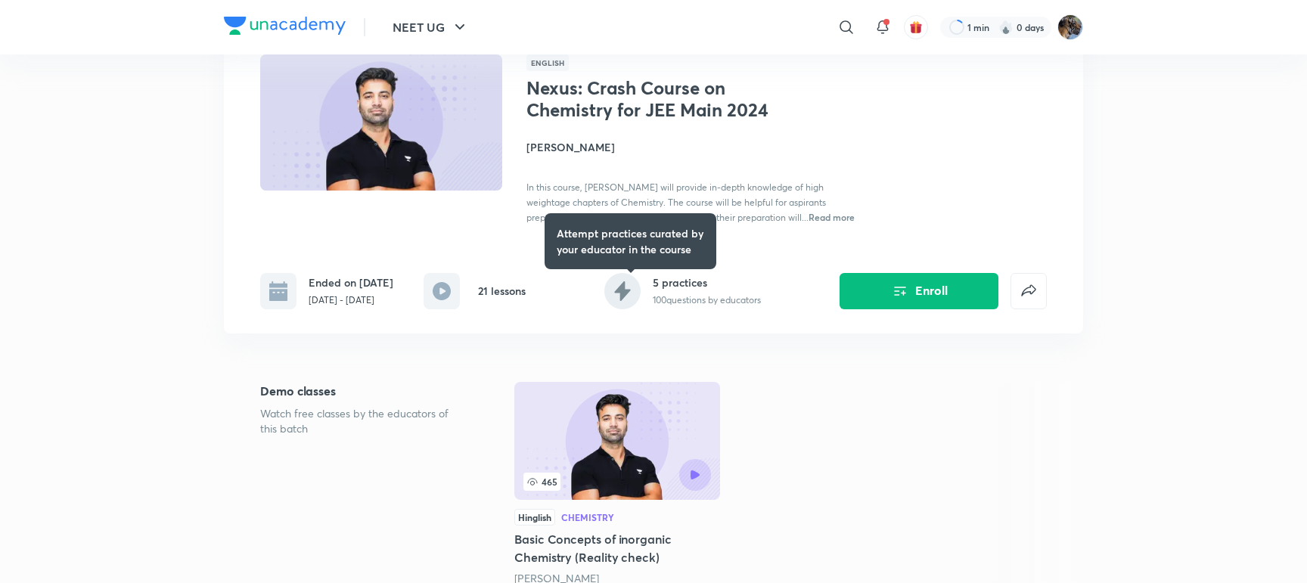
scroll to position [237, 0]
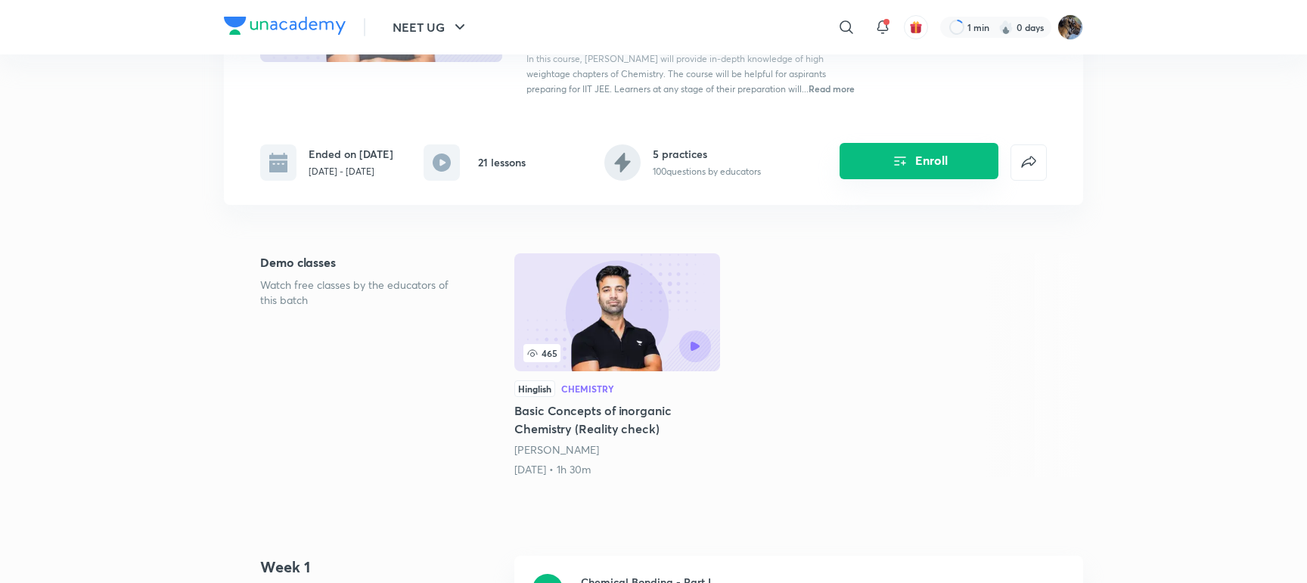
click at [915, 171] on button "Enroll" at bounding box center [918, 161] width 159 height 36
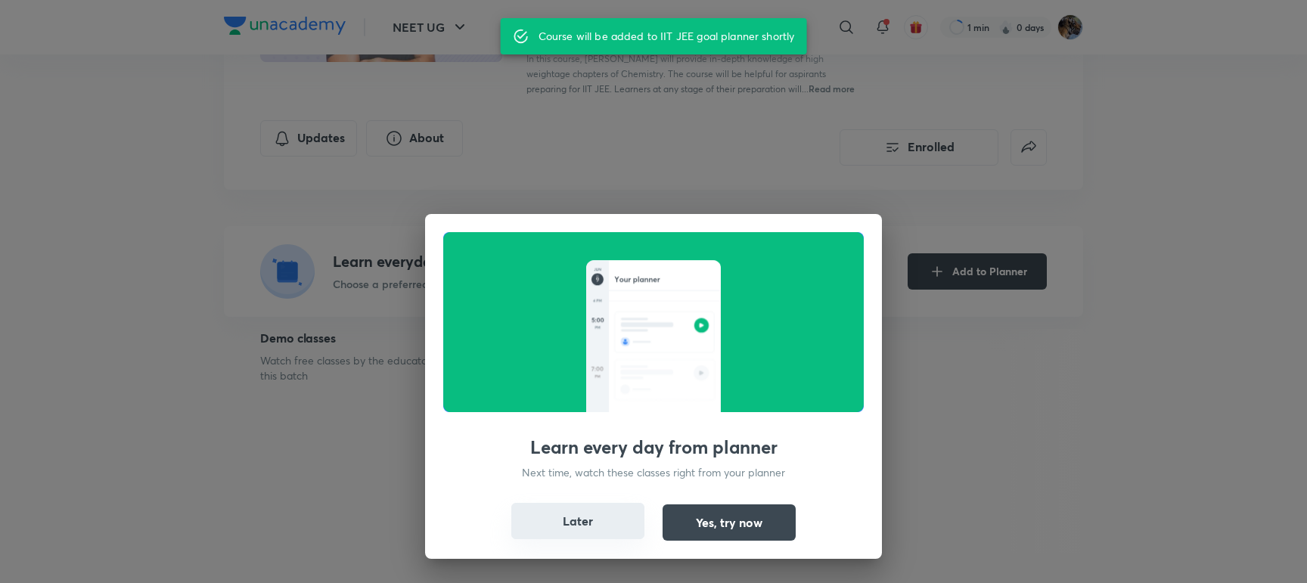
click at [613, 527] on button "Later" at bounding box center [577, 521] width 133 height 36
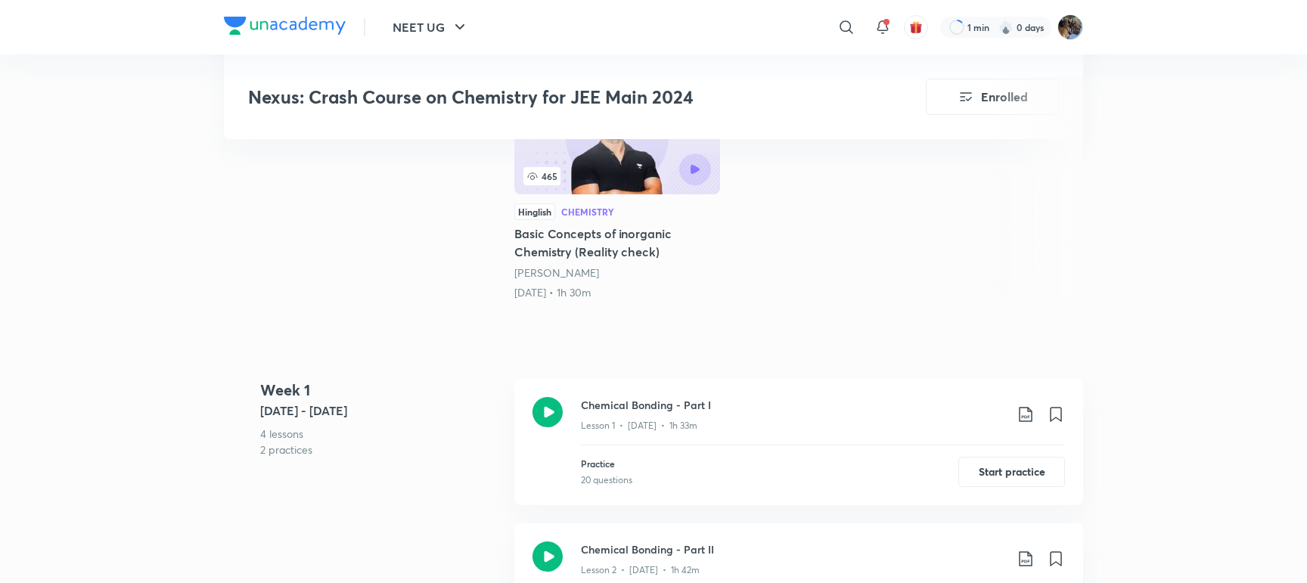
scroll to position [639, 0]
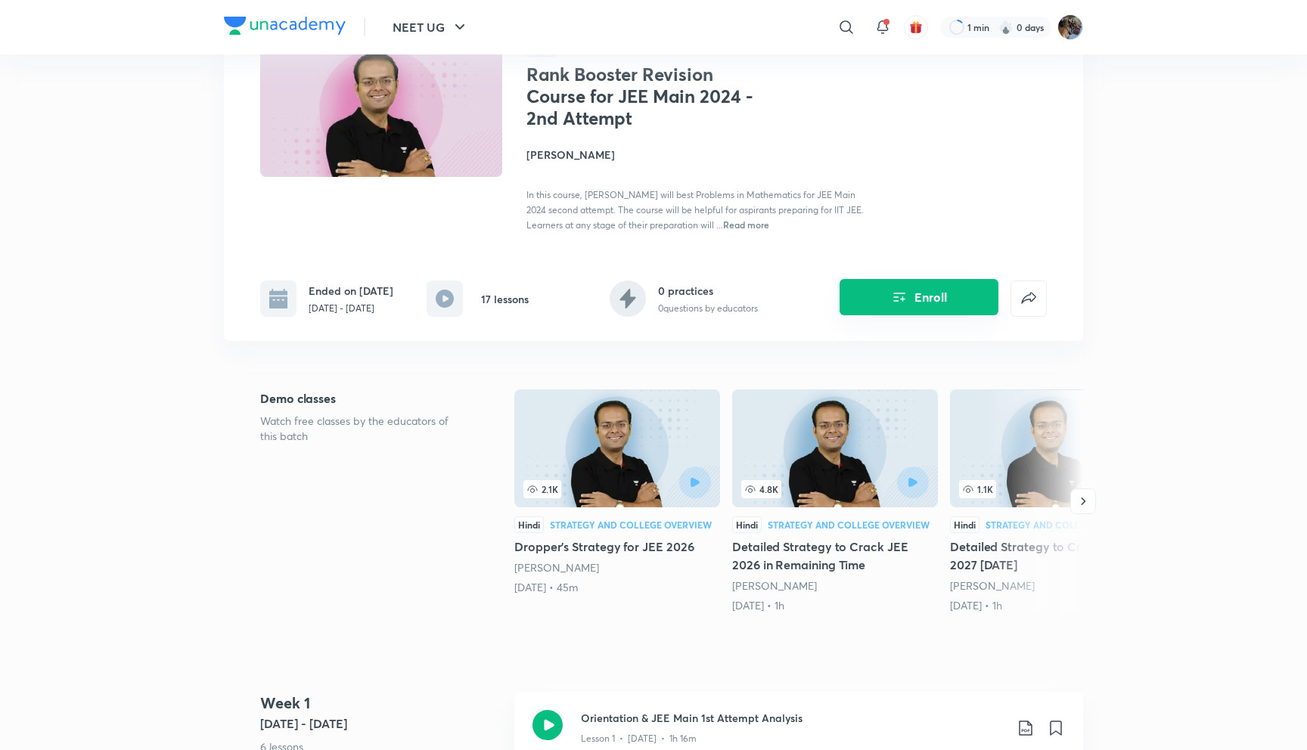
click at [920, 293] on button "Enroll" at bounding box center [918, 297] width 159 height 36
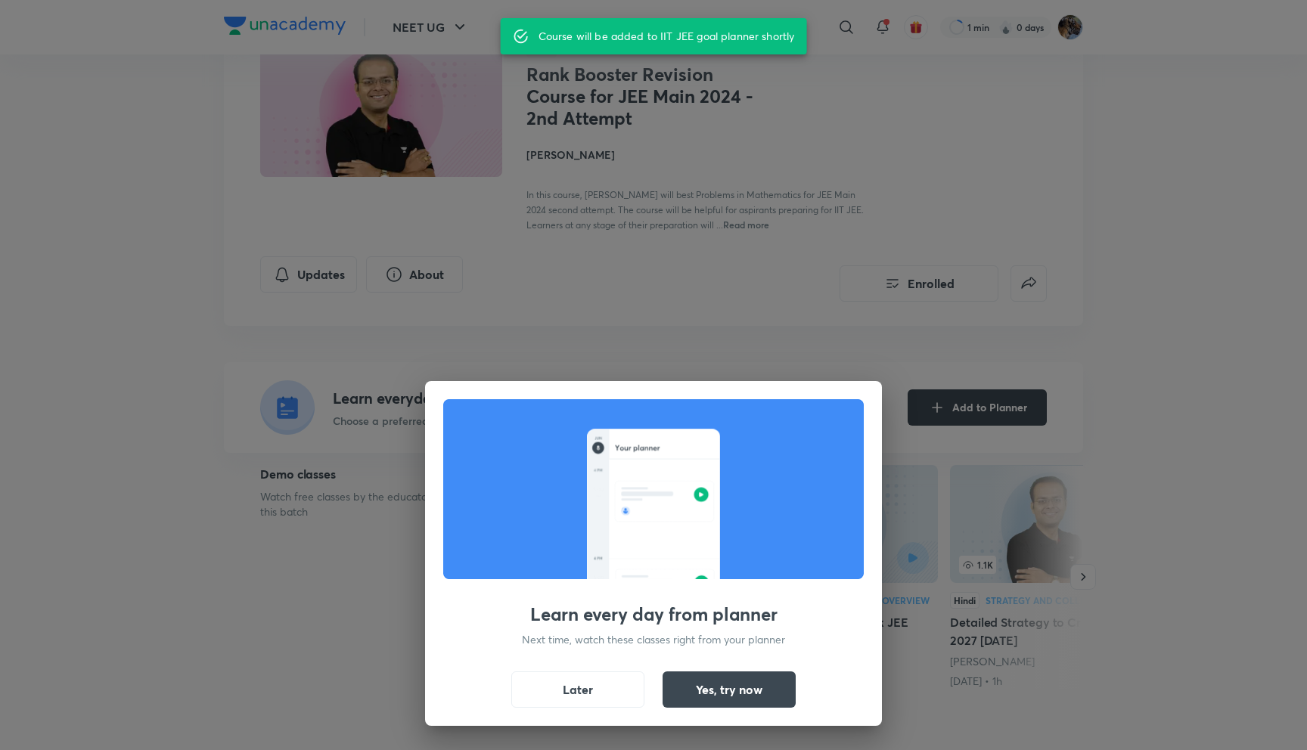
click at [790, 337] on div "Learn every day from planner Next time, watch these classes right from your pla…" at bounding box center [653, 375] width 1307 height 750
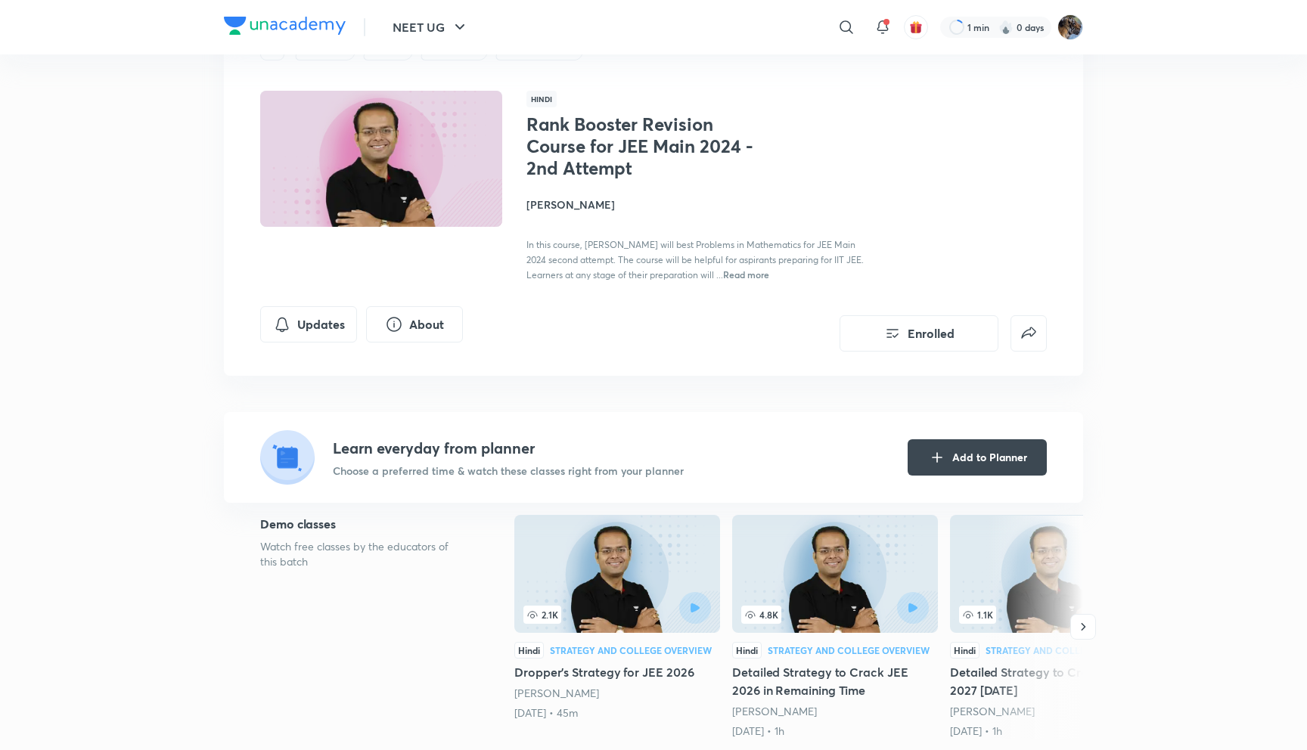
scroll to position [66, 0]
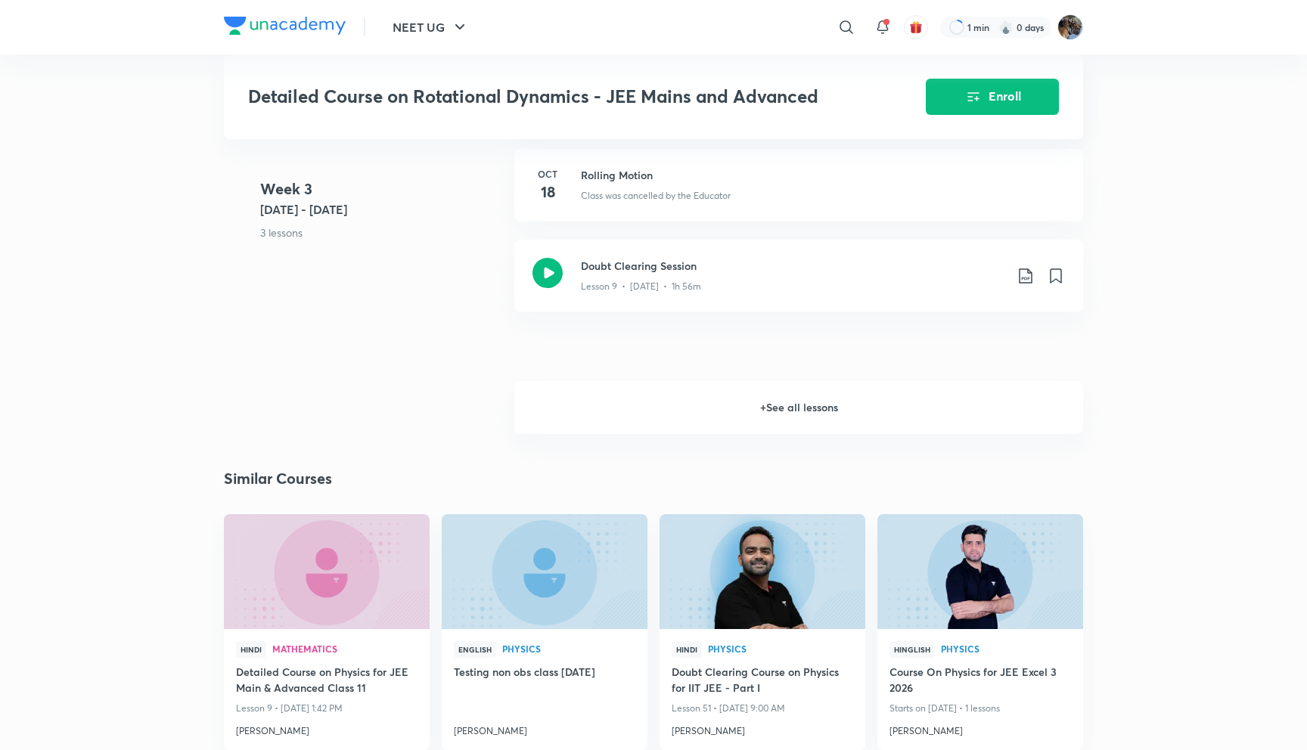
scroll to position [1507, 0]
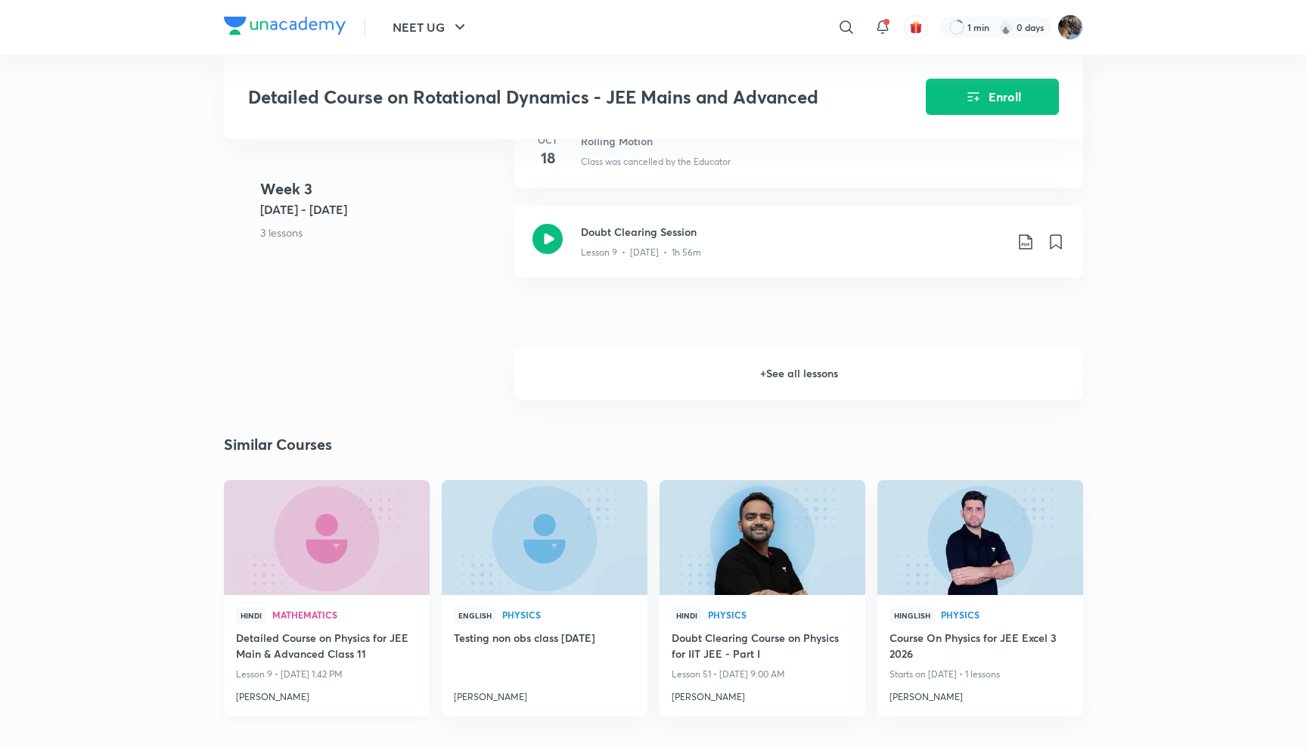
click at [284, 630] on h4 "Detailed Course on Physics for JEE Main & Advanced Class 11" at bounding box center [326, 647] width 181 height 35
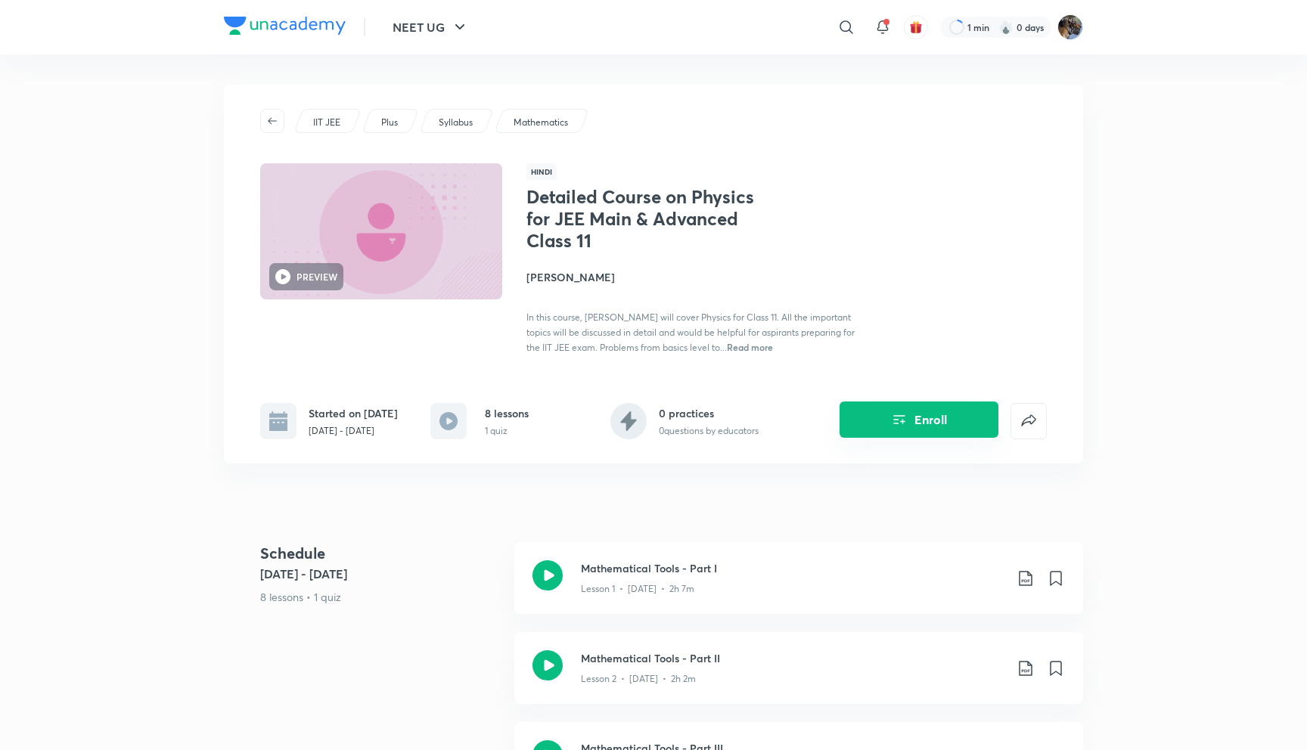
click at [901, 421] on button "Enroll" at bounding box center [918, 420] width 159 height 36
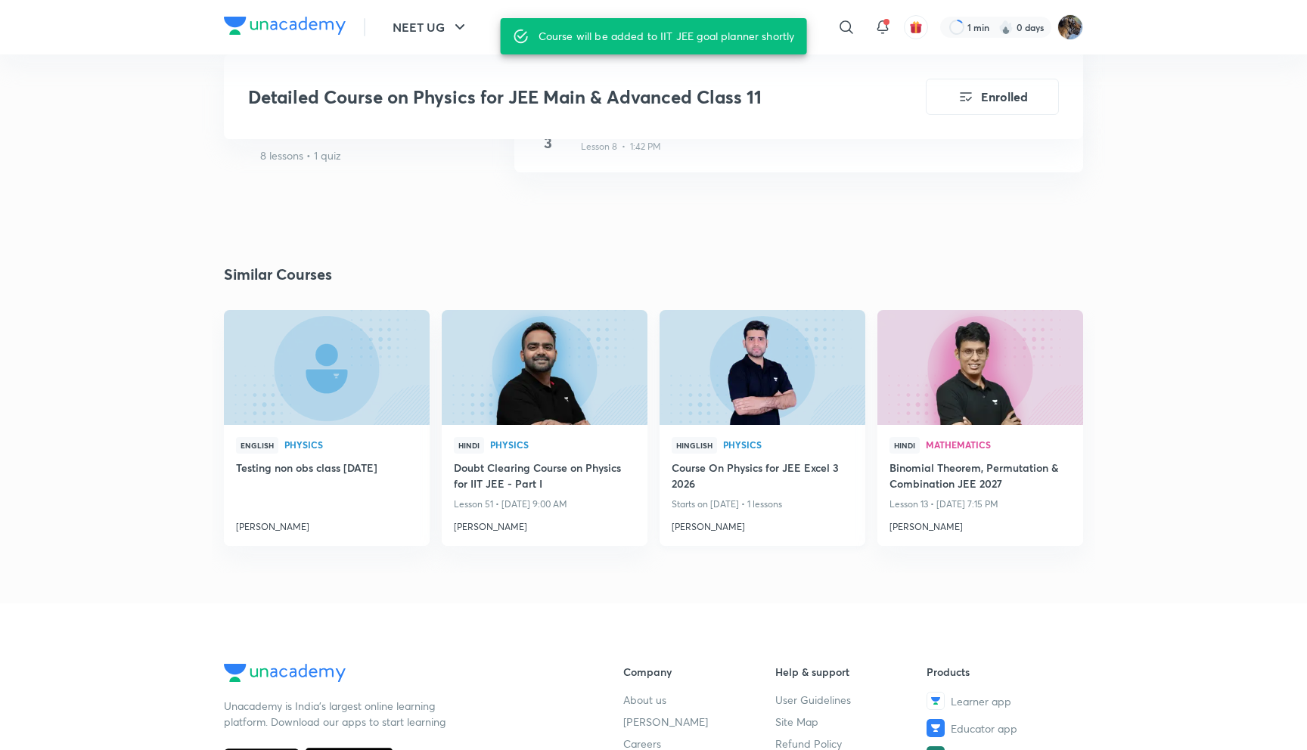
scroll to position [1238, 0]
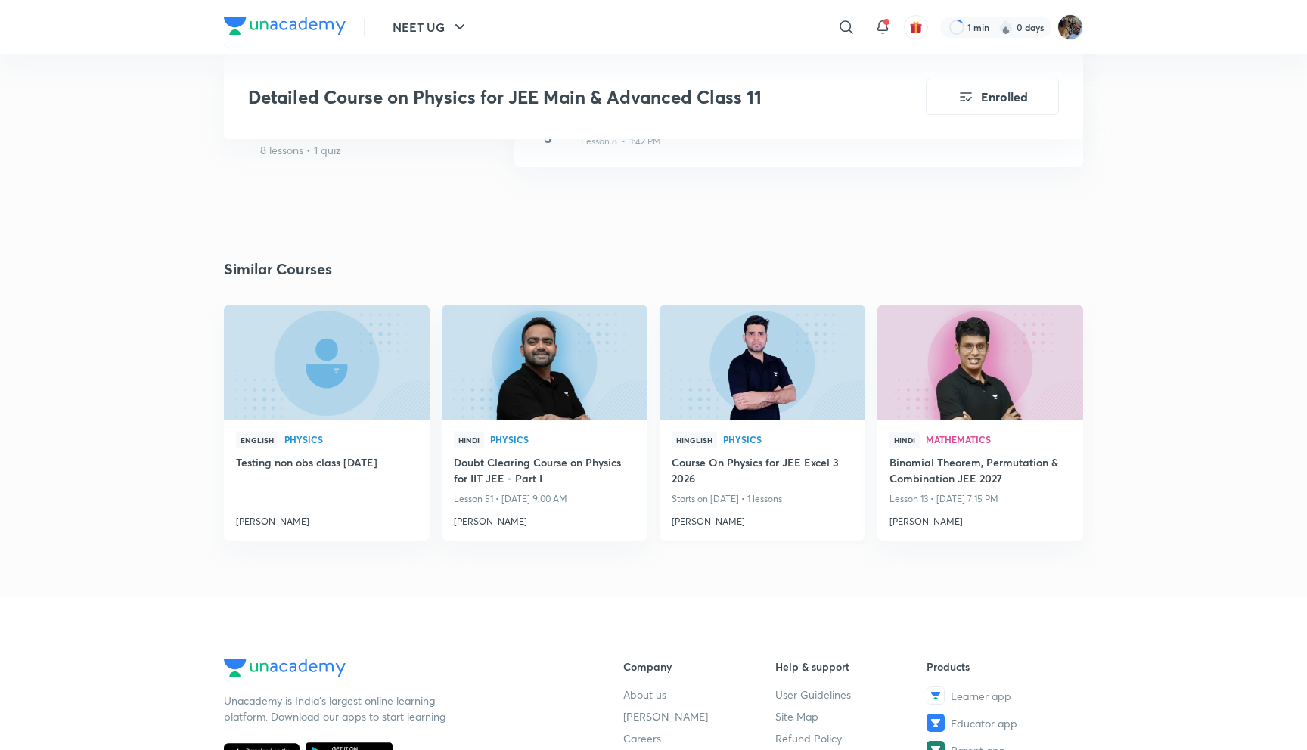
click at [777, 460] on h4 "Course On Physics for JEE Excel 3 2026" at bounding box center [761, 471] width 181 height 35
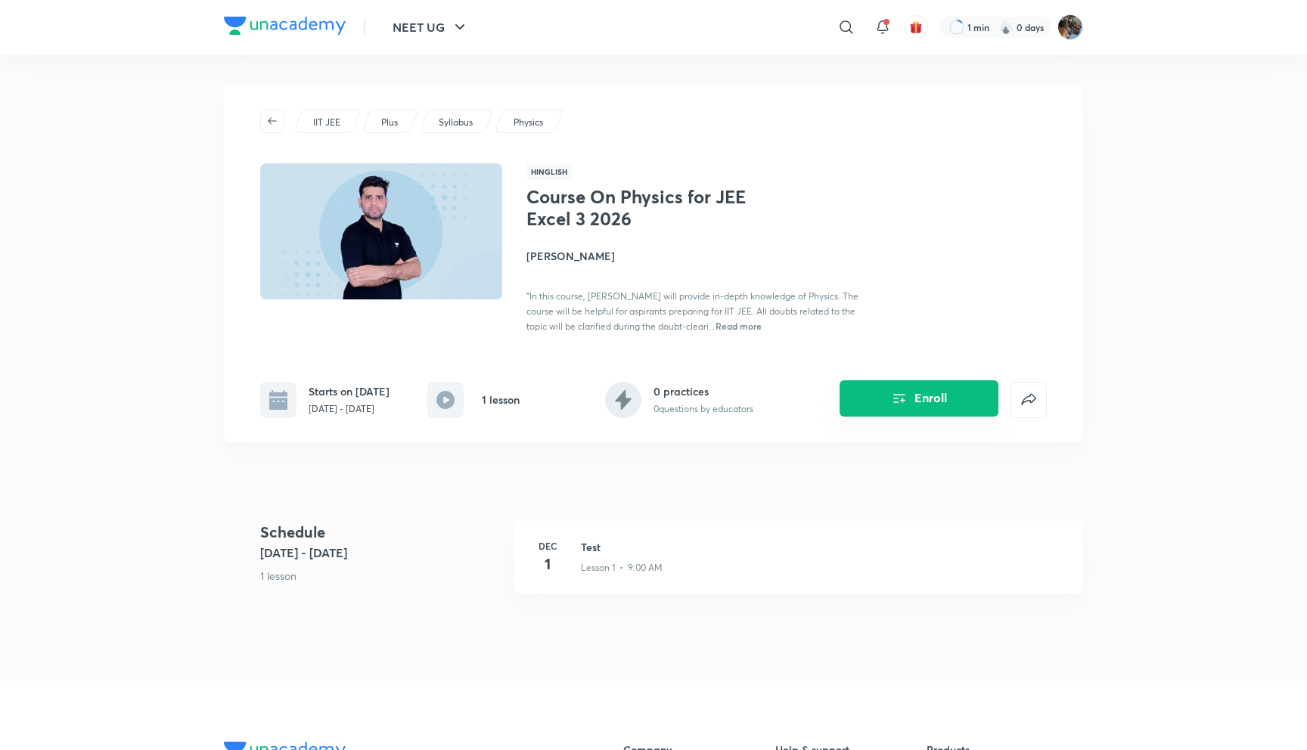
click at [892, 405] on icon "Enroll" at bounding box center [899, 398] width 18 height 18
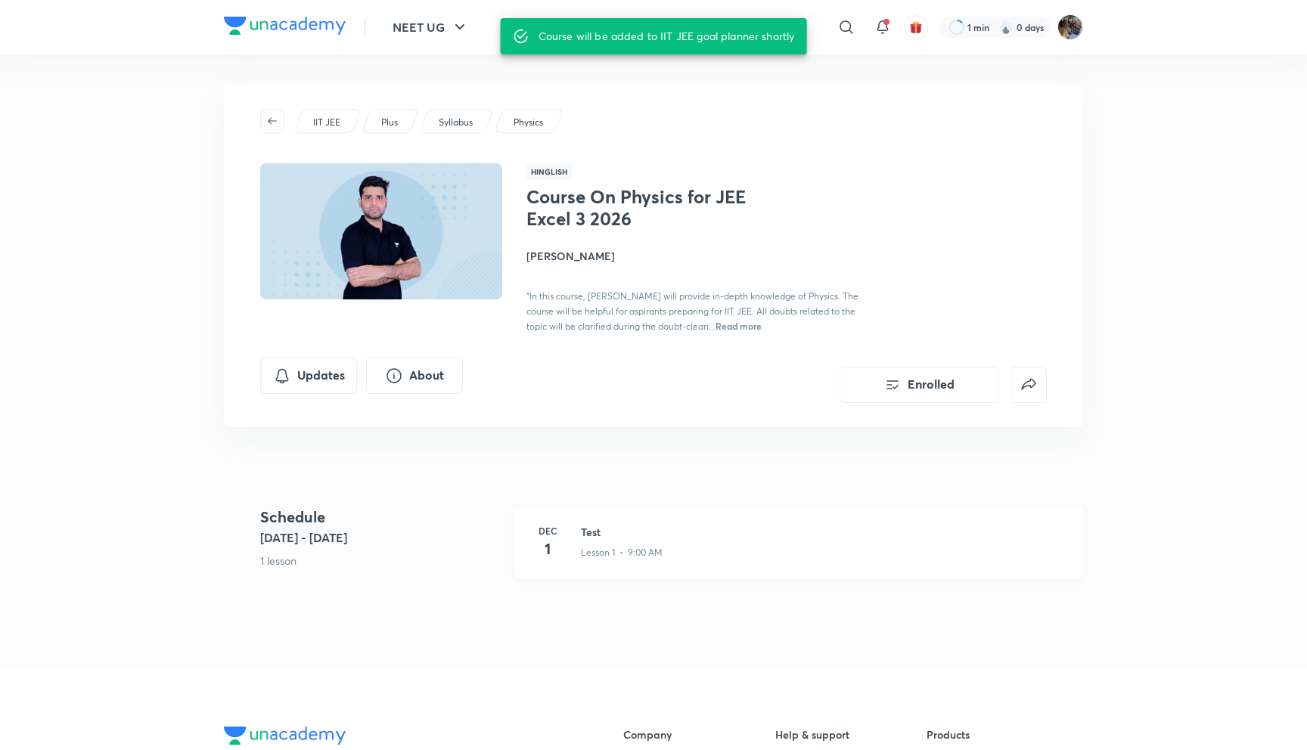
click at [594, 524] on h3 "Test" at bounding box center [823, 532] width 484 height 16
click at [597, 537] on h3 "Test" at bounding box center [823, 532] width 484 height 16
click at [588, 524] on h3 "Test" at bounding box center [823, 532] width 484 height 16
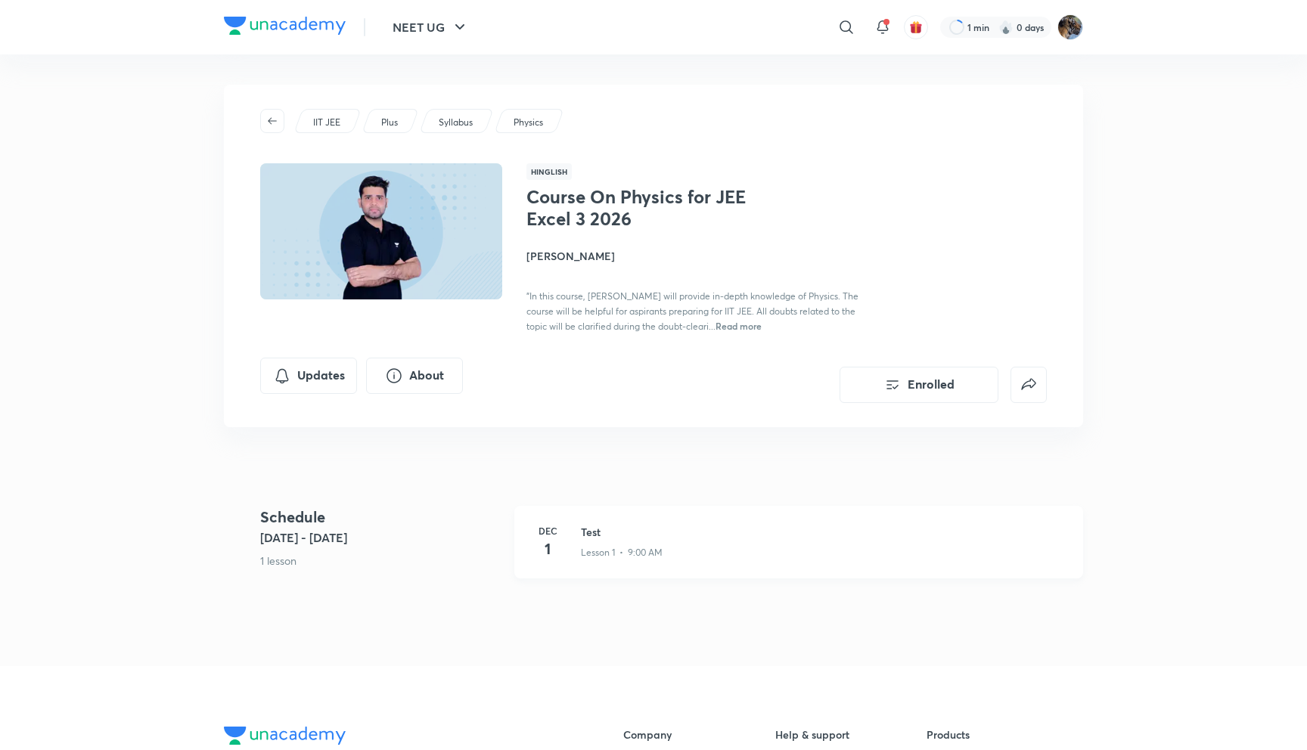
click at [588, 524] on h3 "Test" at bounding box center [823, 532] width 484 height 16
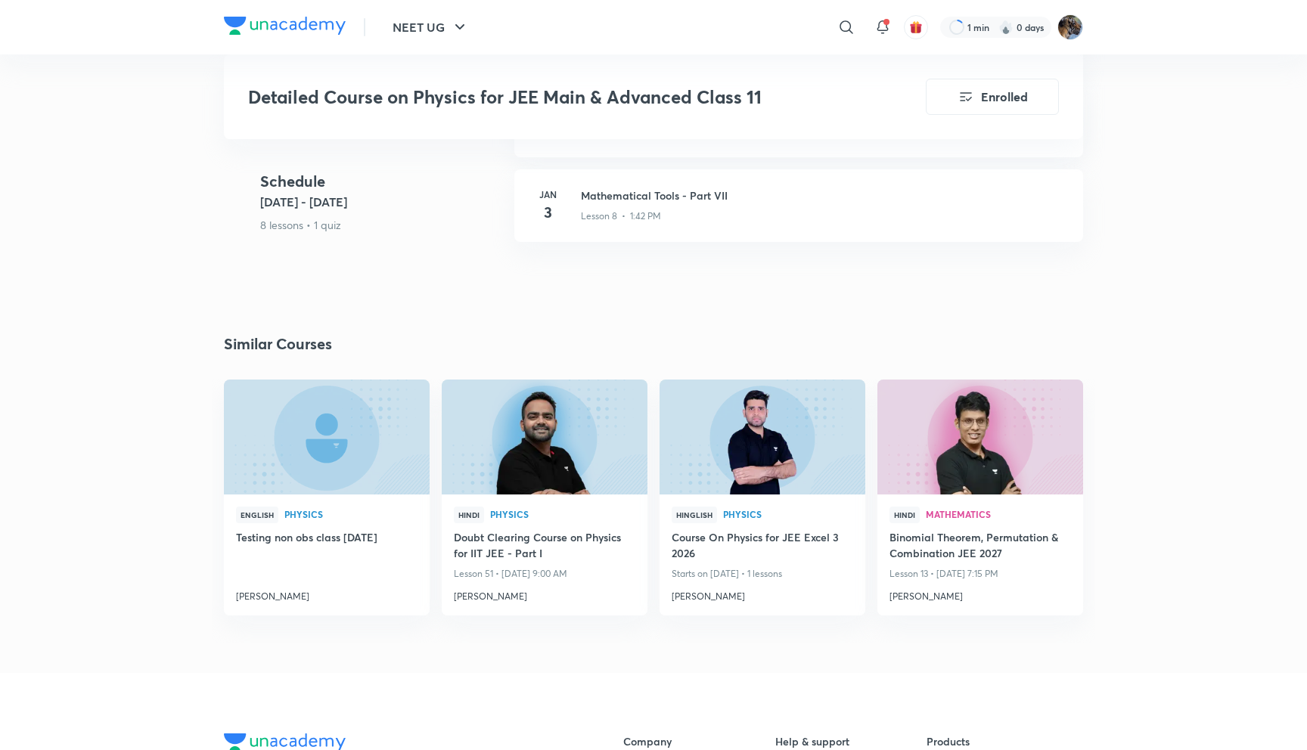
scroll to position [1179, 0]
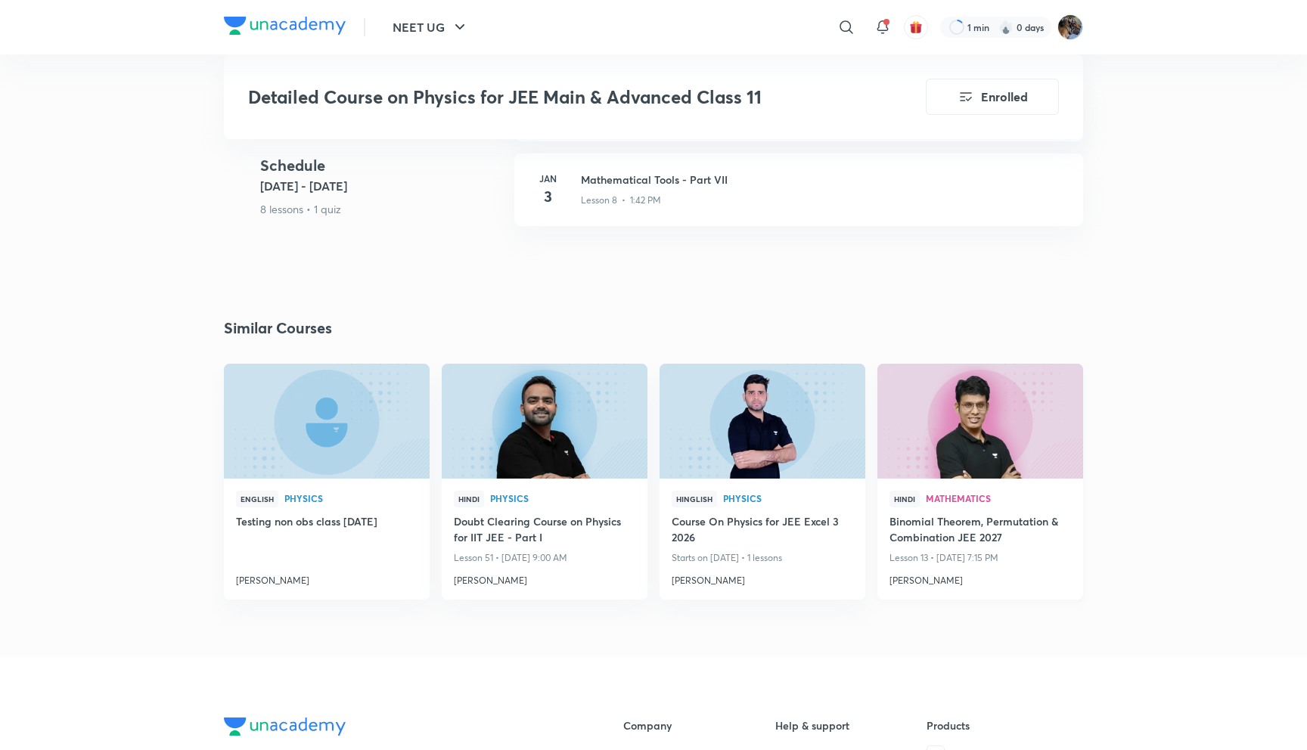
click at [981, 512] on div "Hindi Mathematics" at bounding box center [979, 502] width 181 height 23
click at [983, 523] on h4 "Binomial Theorem, Permutation & Combination JEE 2027" at bounding box center [979, 530] width 181 height 35
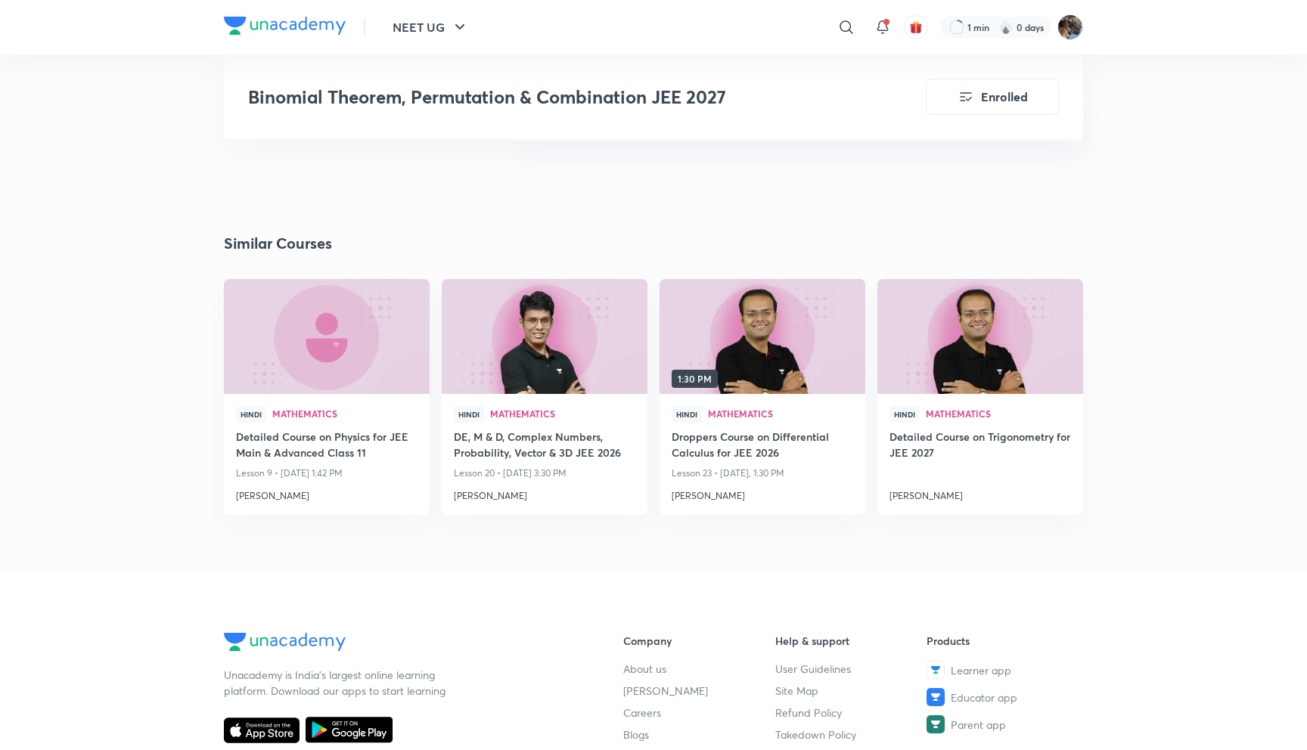
scroll to position [2306, 0]
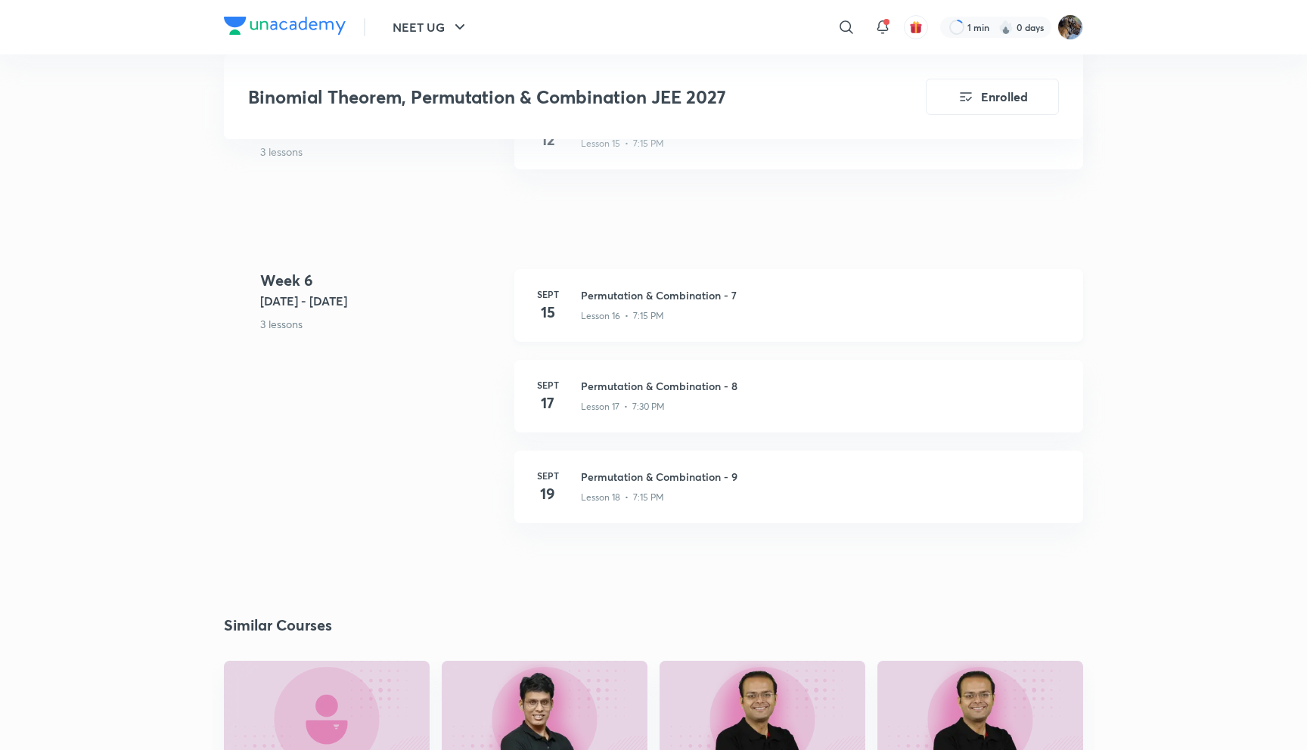
click at [670, 287] on h3 "Permutation & Combination - 7" at bounding box center [823, 295] width 484 height 16
click at [657, 287] on h3 "Permutation & Combination - 7" at bounding box center [823, 295] width 484 height 16
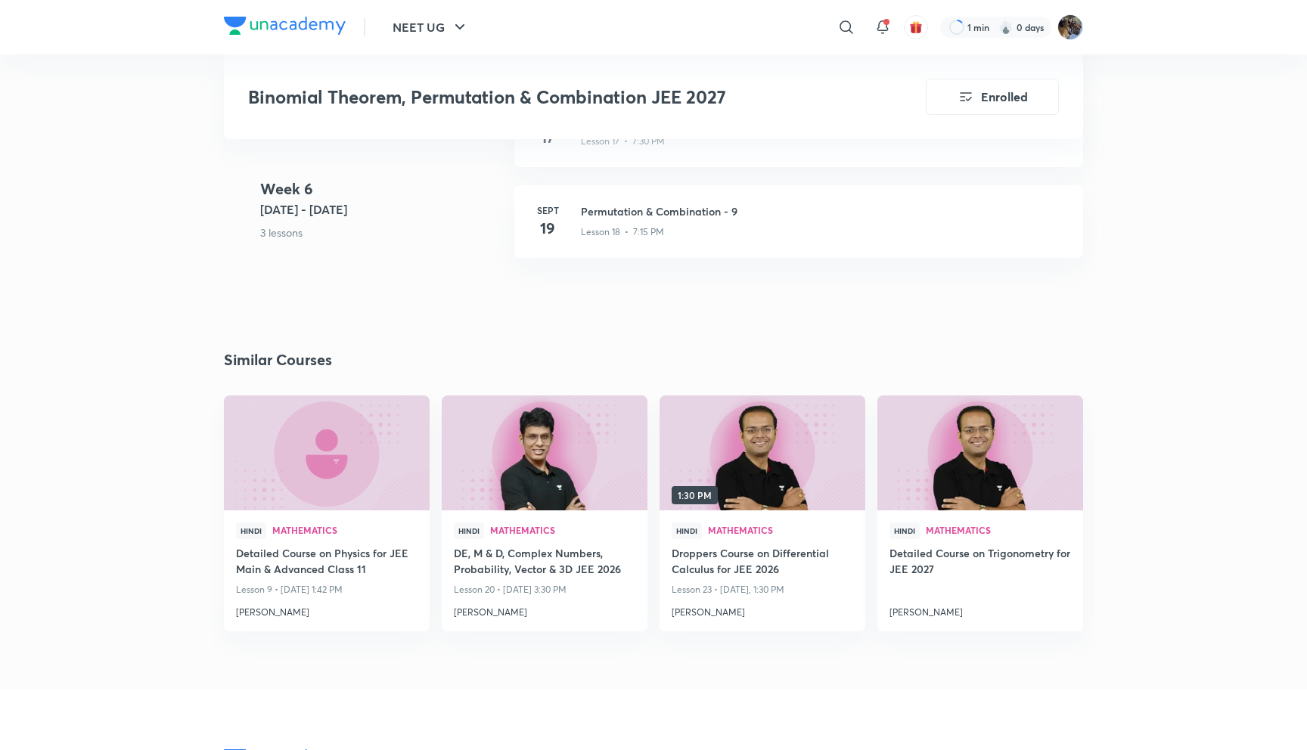
scroll to position [2477, 0]
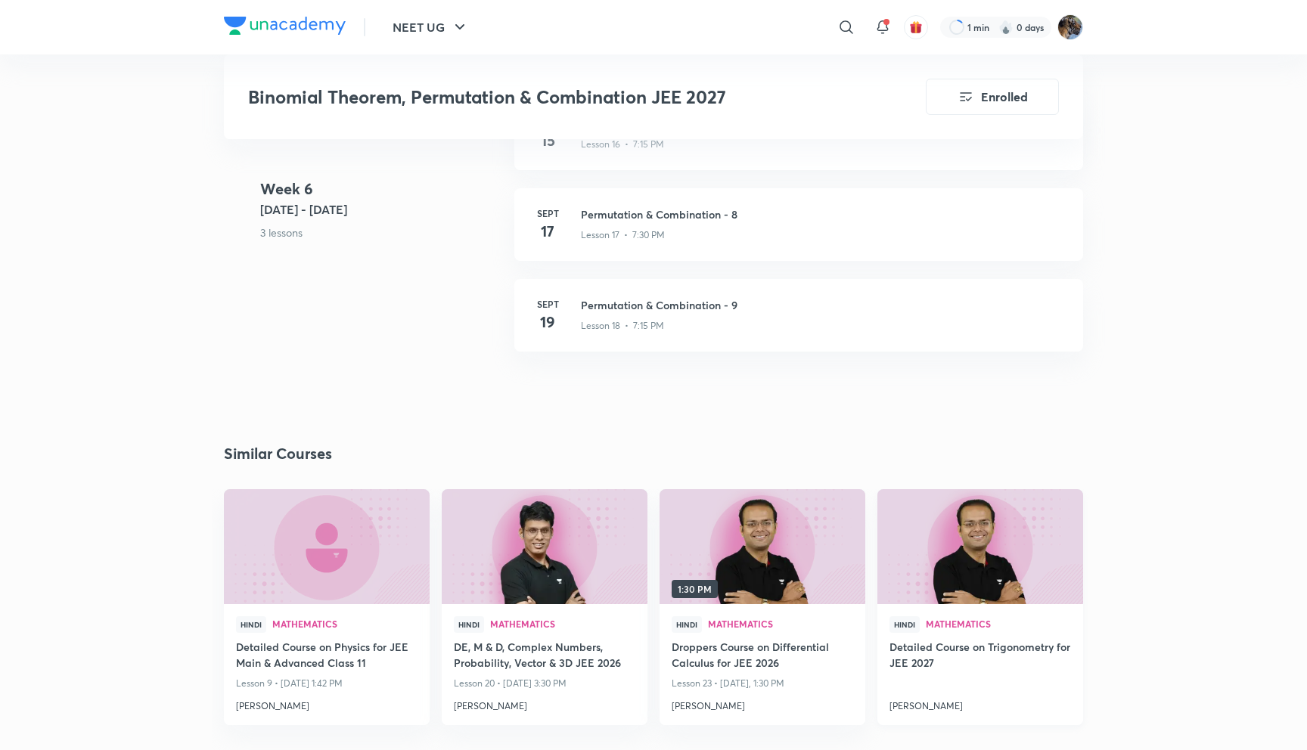
click at [929, 619] on span "Mathematics" at bounding box center [998, 623] width 145 height 9
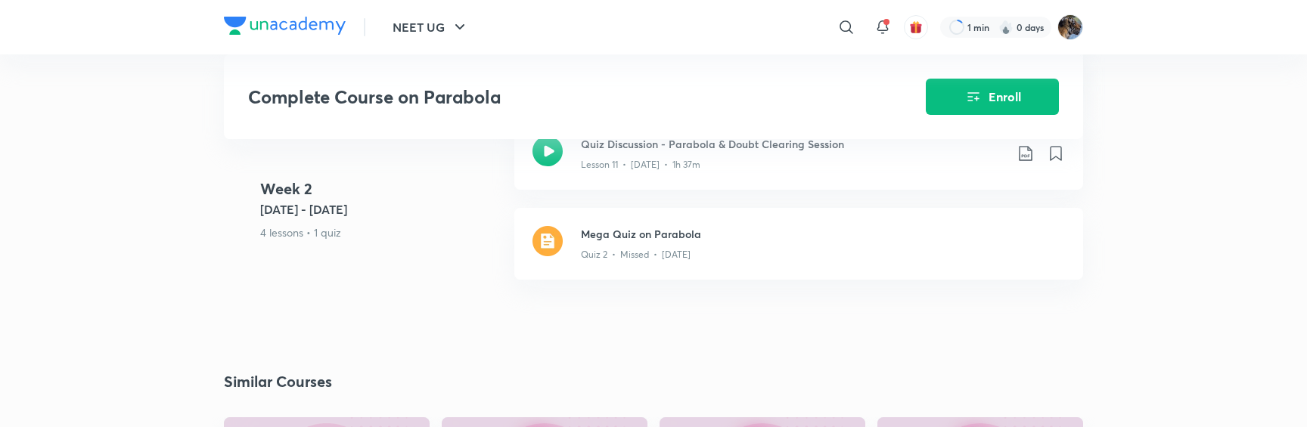
scroll to position [1490, 0]
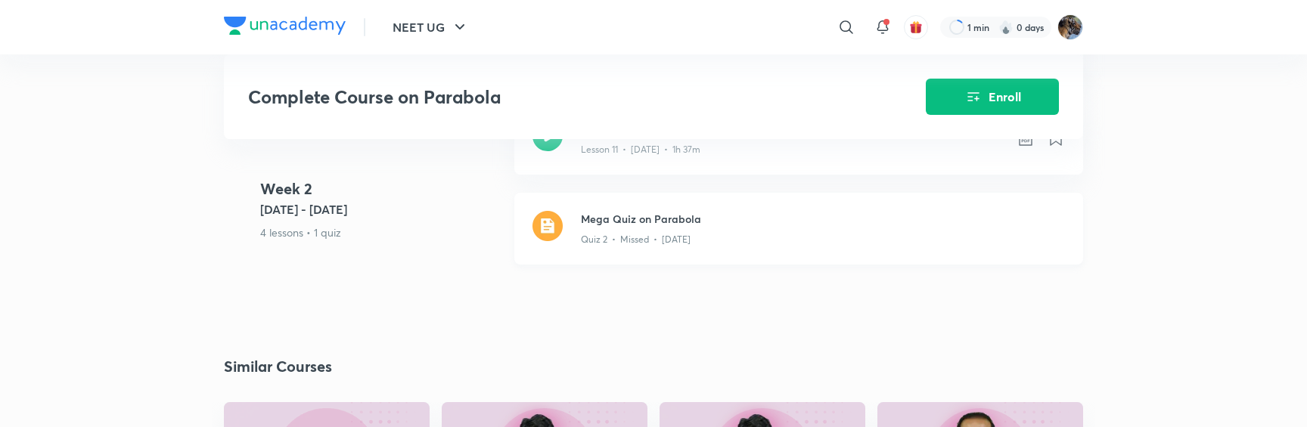
click at [670, 214] on h3 "Mega Quiz on Parabola" at bounding box center [823, 219] width 484 height 16
